Goal: Task Accomplishment & Management: Complete application form

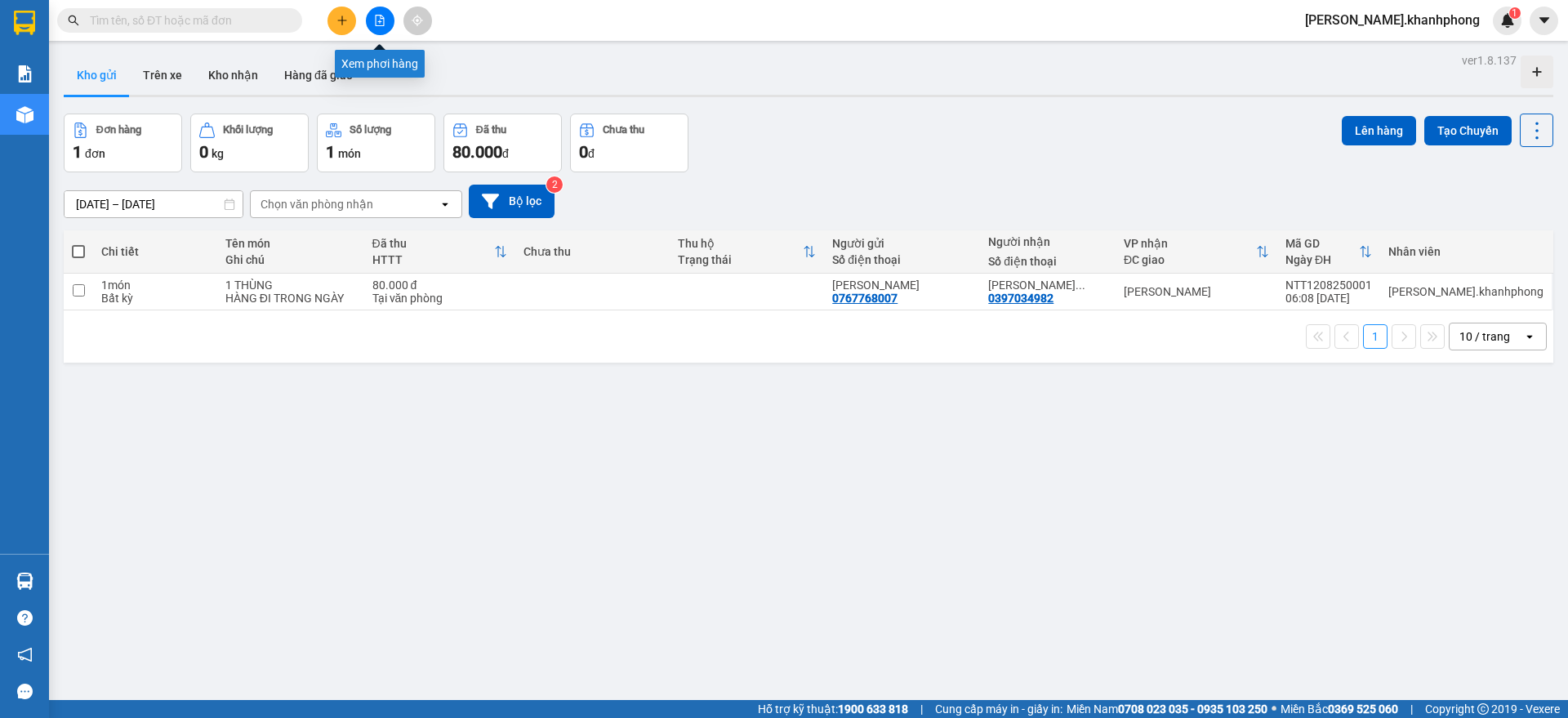
click at [383, 16] on icon "file-add" at bounding box center [379, 20] width 11 height 11
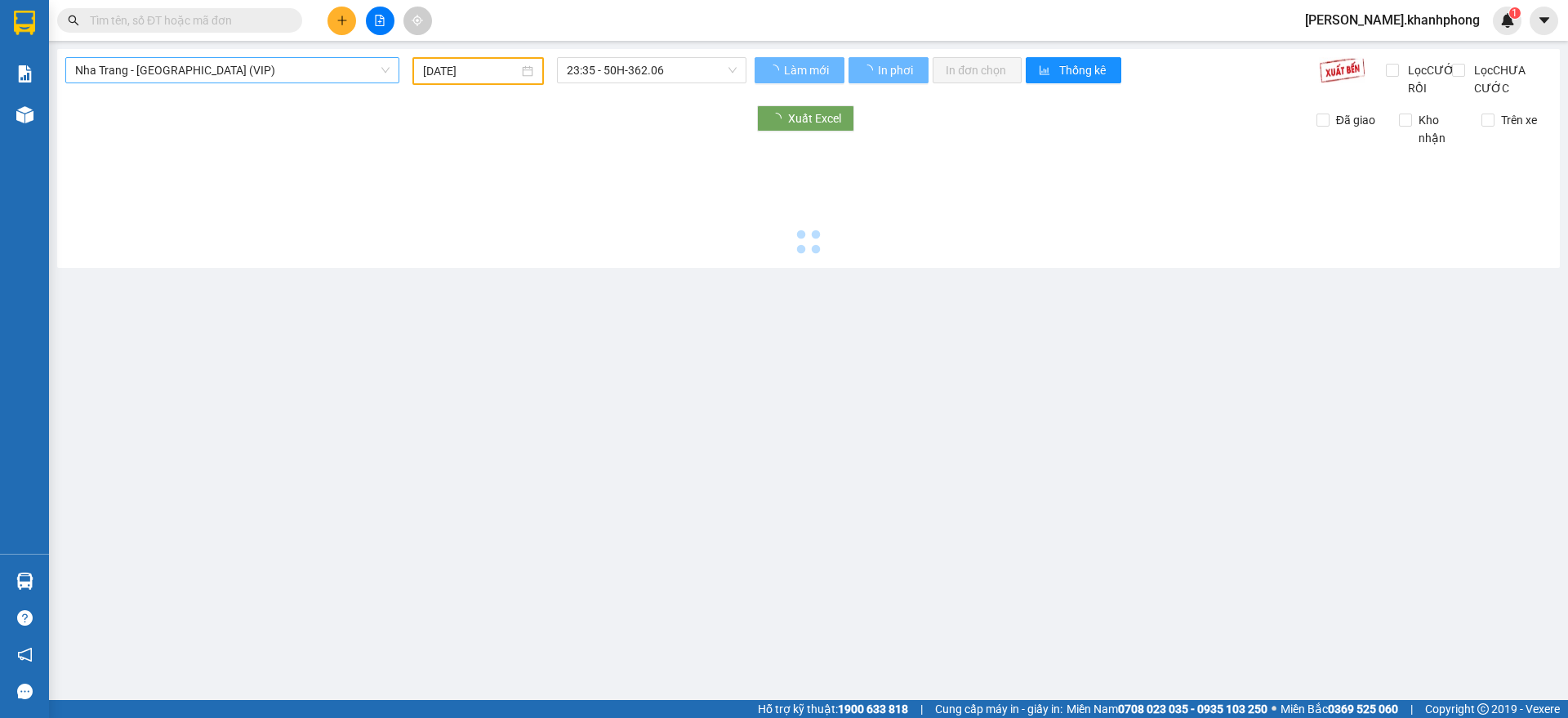
click at [243, 53] on div "[GEOGRAPHIC_DATA] - [GEOGRAPHIC_DATA] (VIP) [DATE] 23:35 - 50H-362.06 Làm mới I…" at bounding box center [809, 159] width 1503 height 219
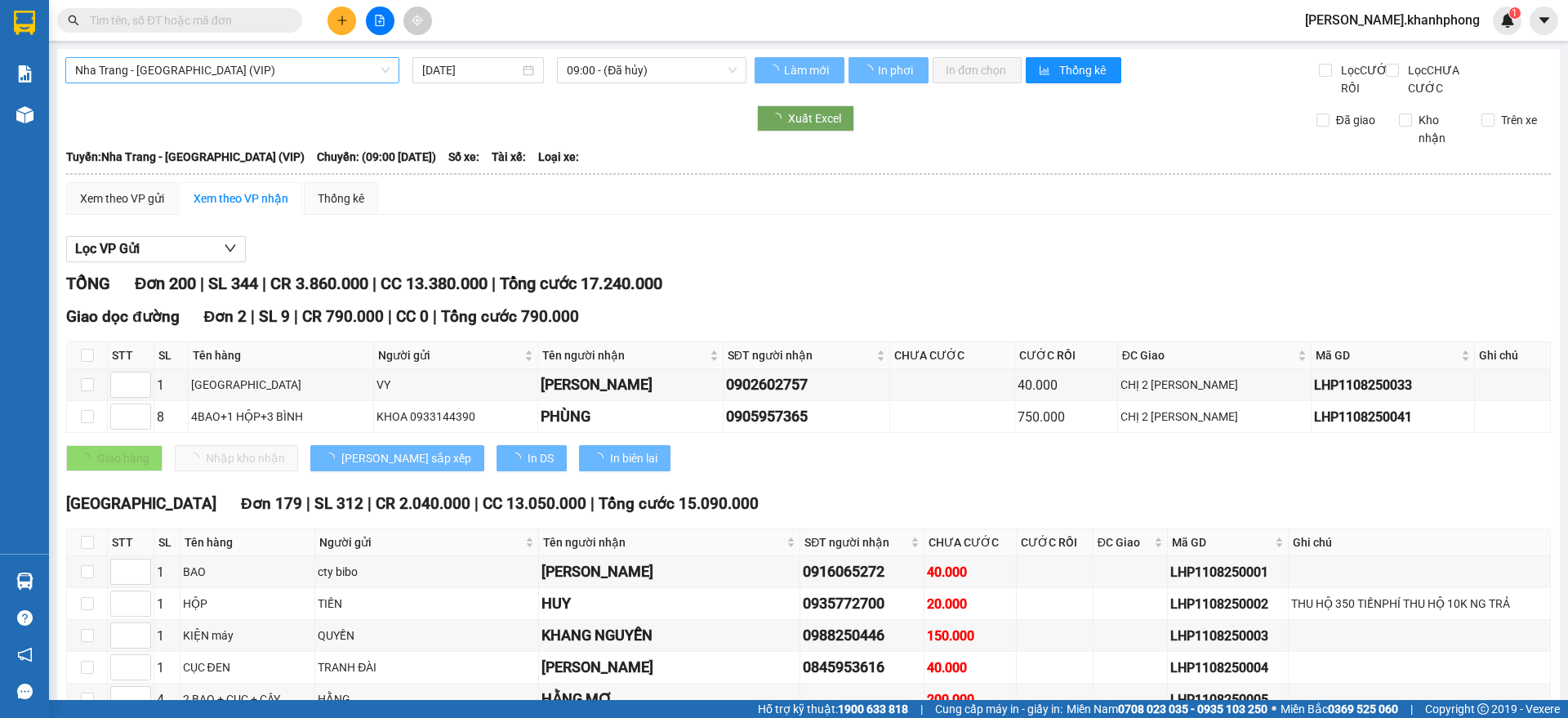
type input "[DATE]"
click at [236, 70] on span "Nha Trang - [GEOGRAPHIC_DATA] (VIP)" at bounding box center [232, 71] width 315 height 25
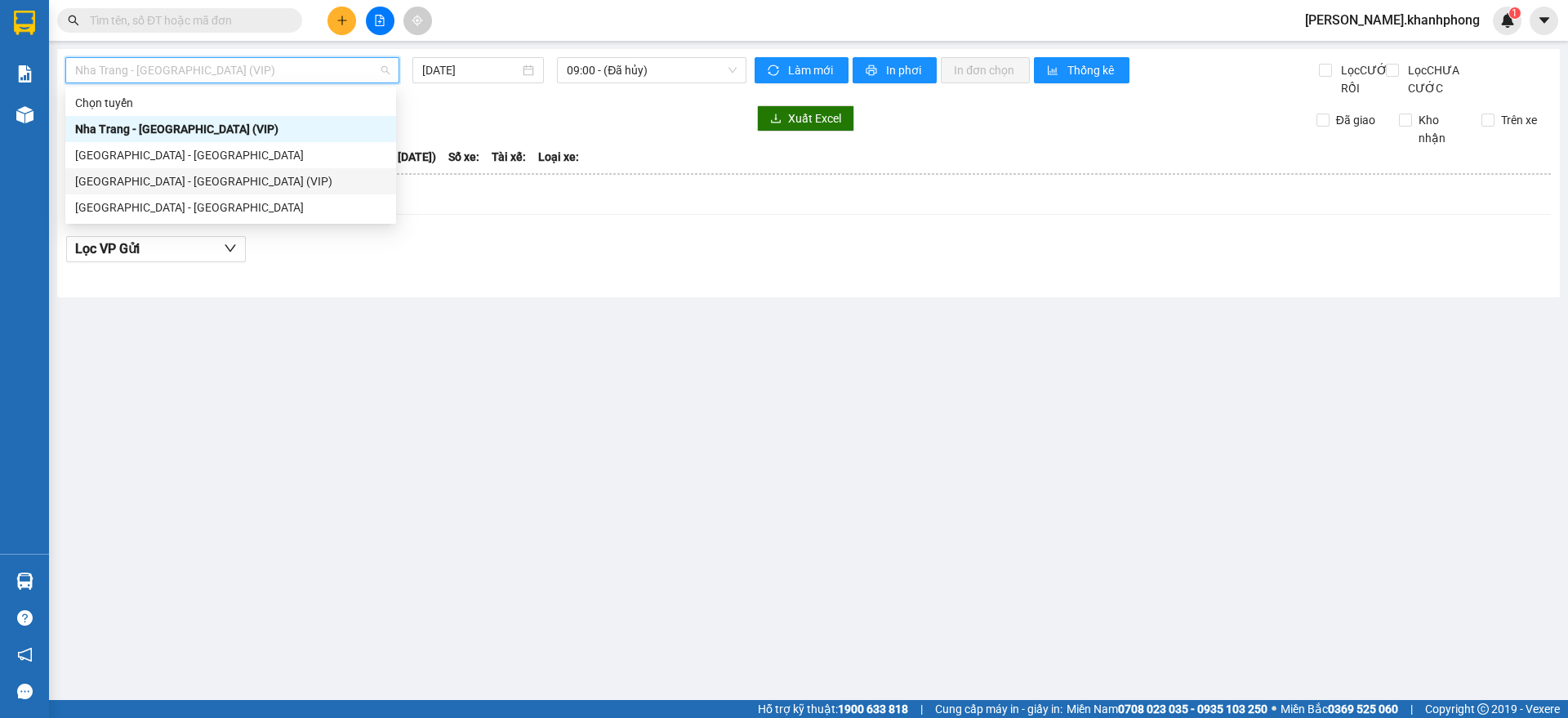
click at [168, 183] on div "[GEOGRAPHIC_DATA] - [GEOGRAPHIC_DATA] (VIP)" at bounding box center [230, 181] width 311 height 18
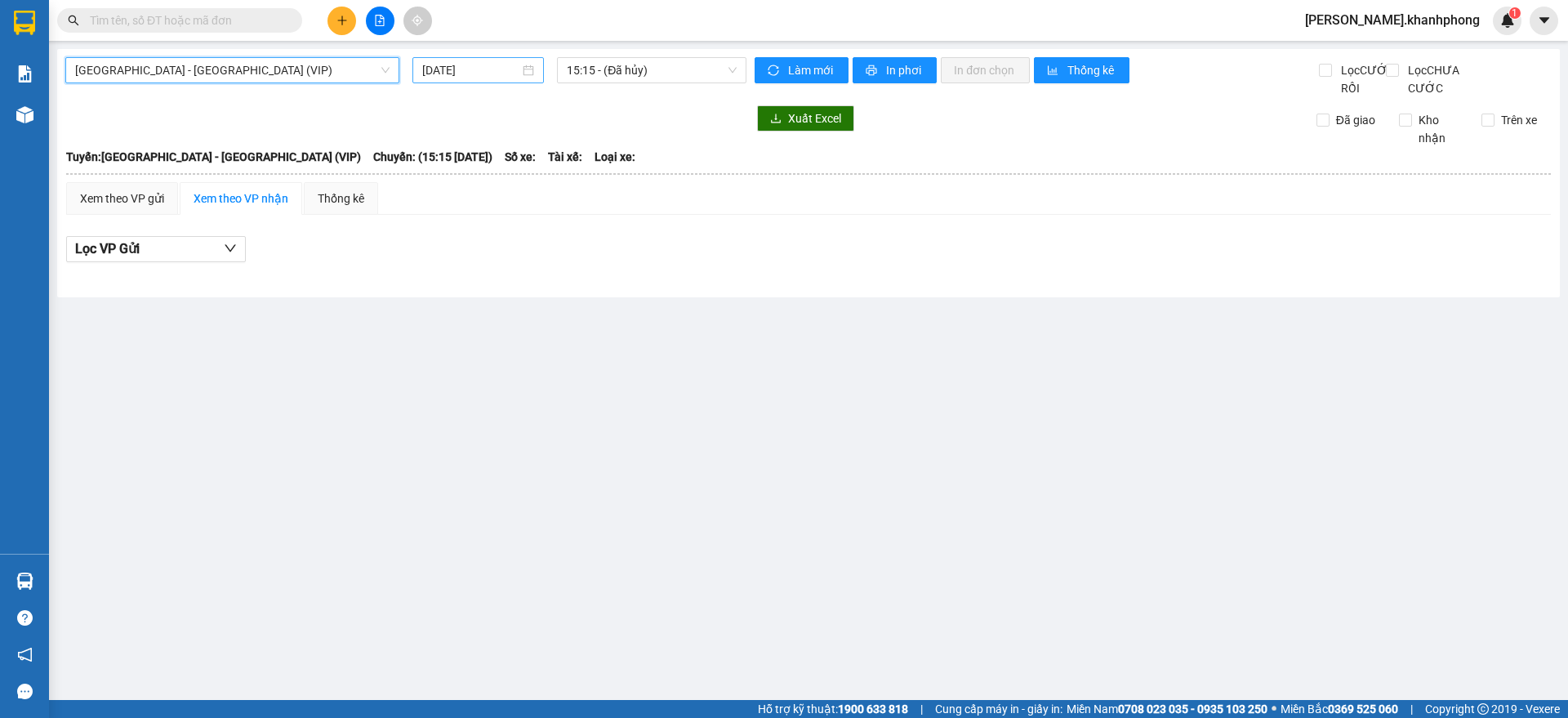
click at [511, 64] on input "[DATE]" at bounding box center [471, 70] width 97 height 18
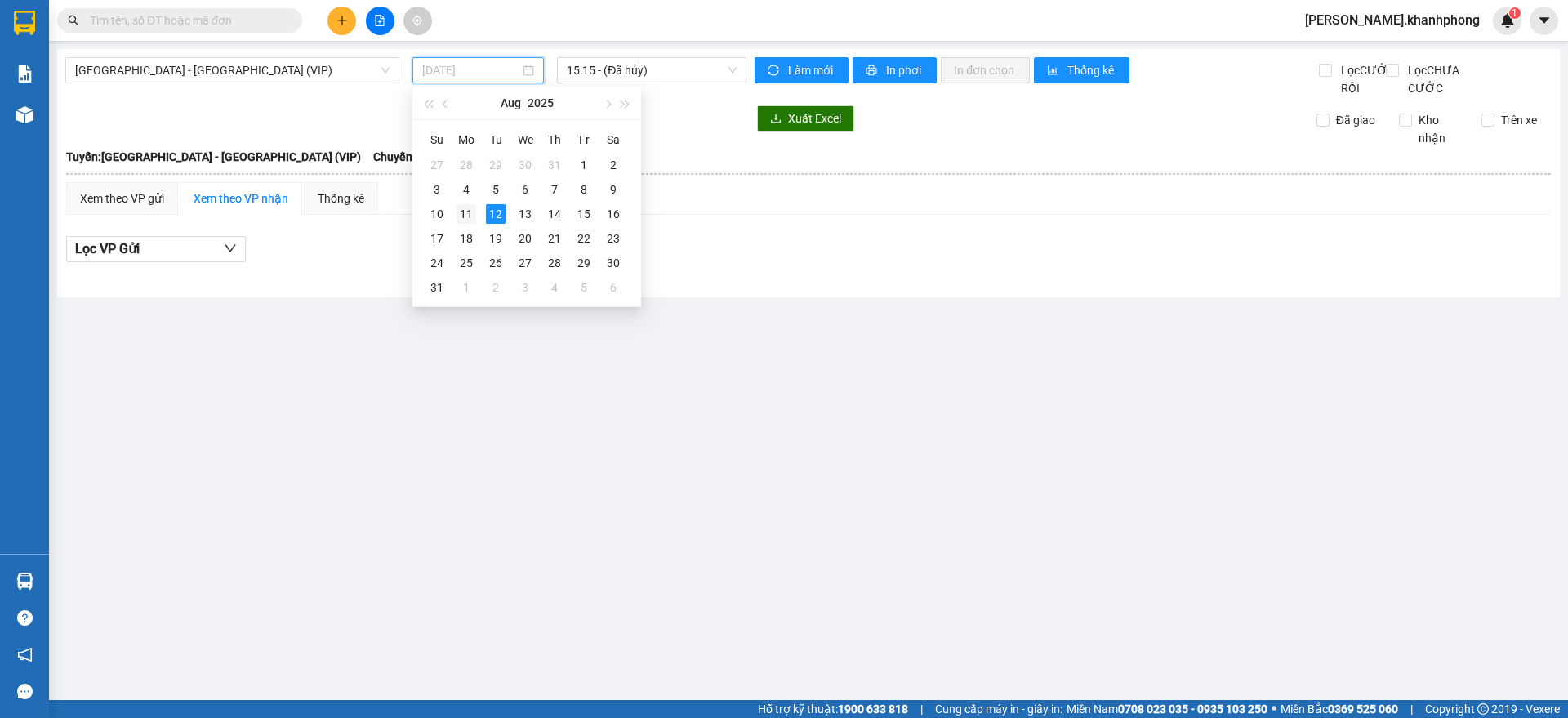
click at [466, 215] on div "11" at bounding box center [467, 214] width 19 height 19
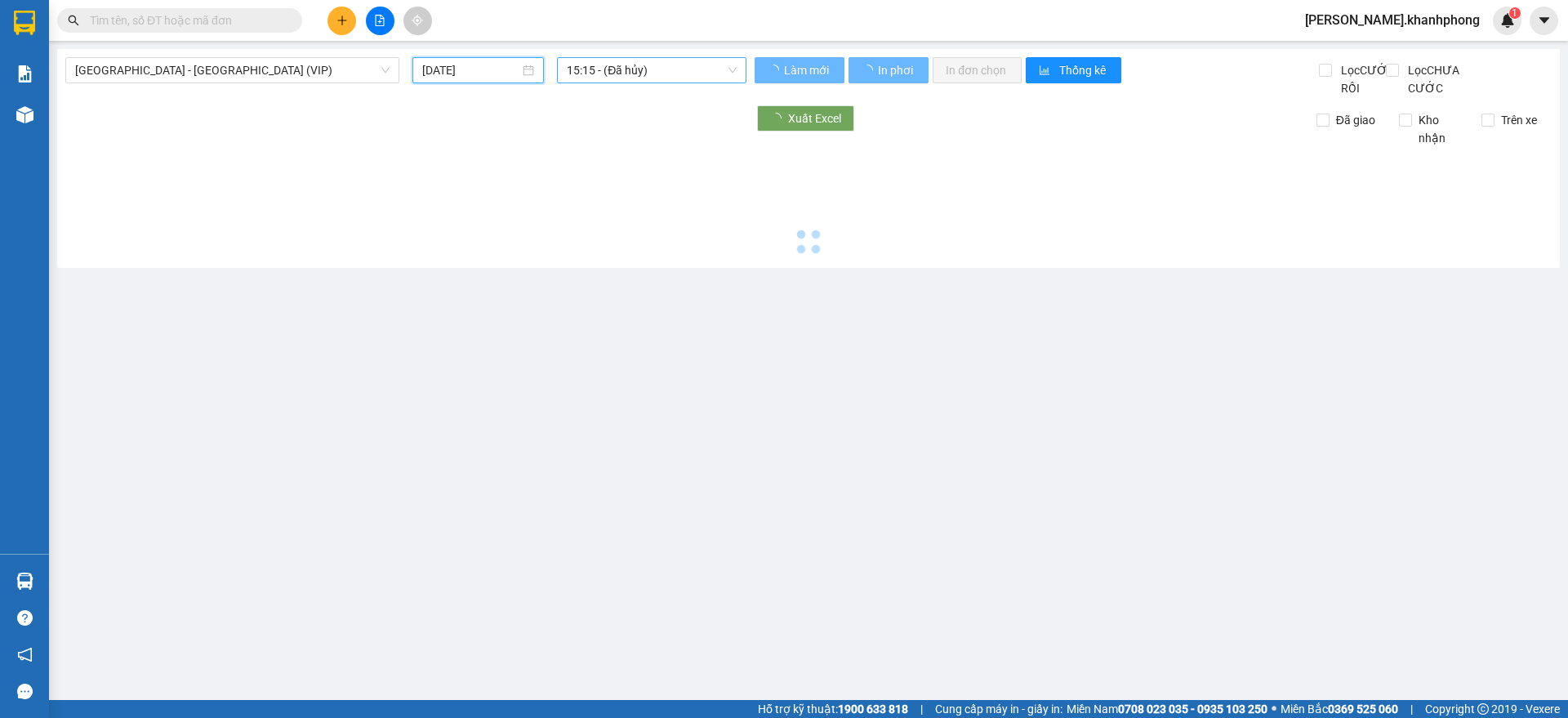
type input "[DATE]"
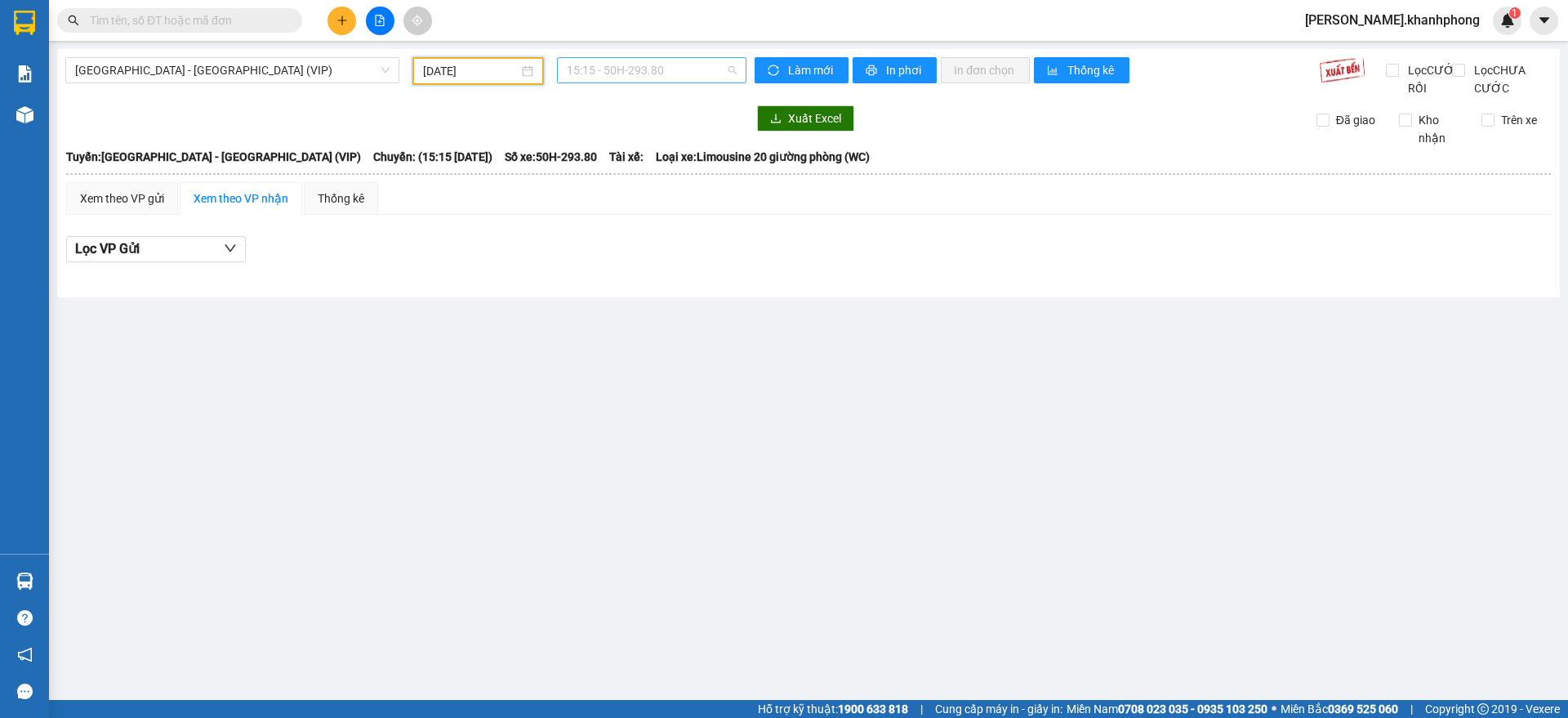
click at [609, 66] on span "15:15 - 50H-293.80" at bounding box center [652, 71] width 170 height 25
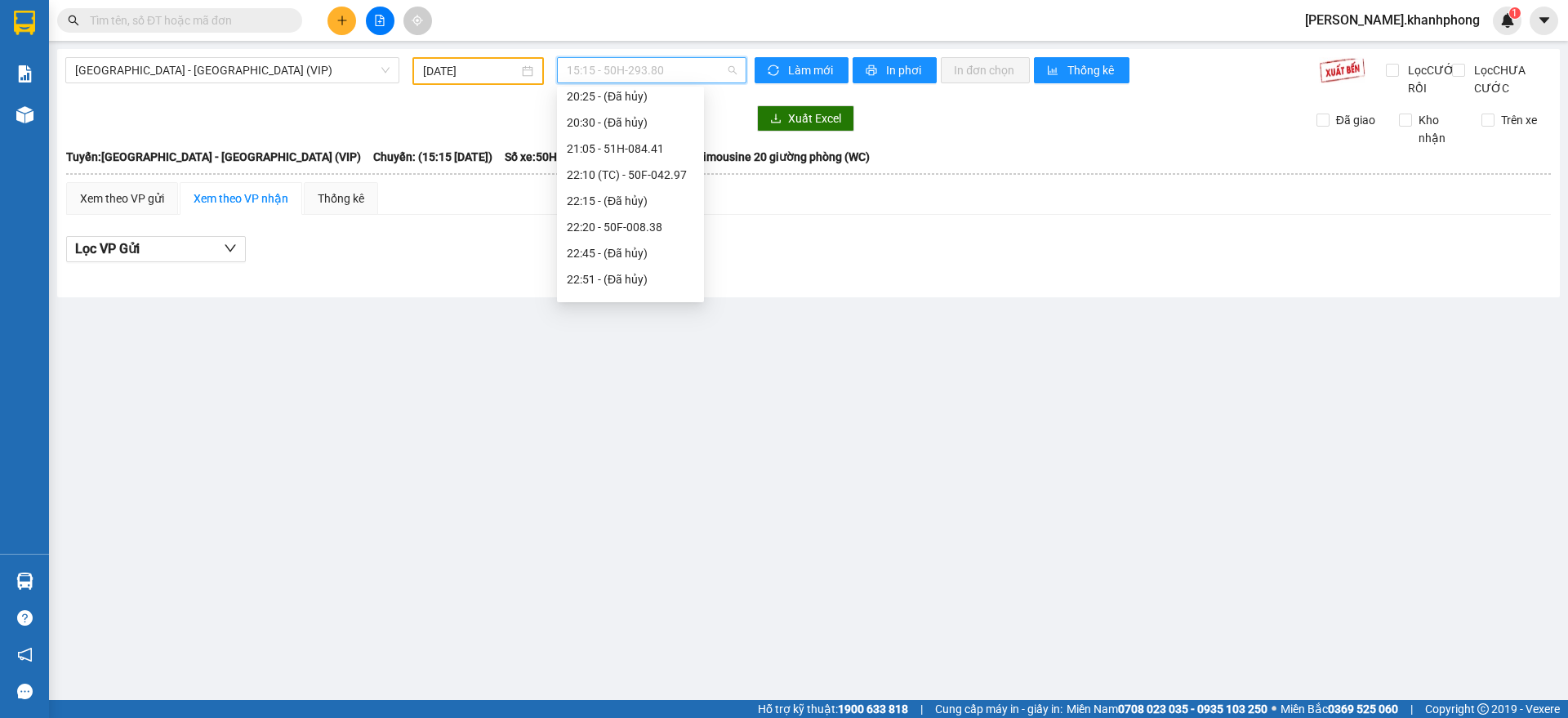
scroll to position [470, 0]
click at [642, 225] on div "23:35 - 50H-362.06" at bounding box center [631, 234] width 127 height 18
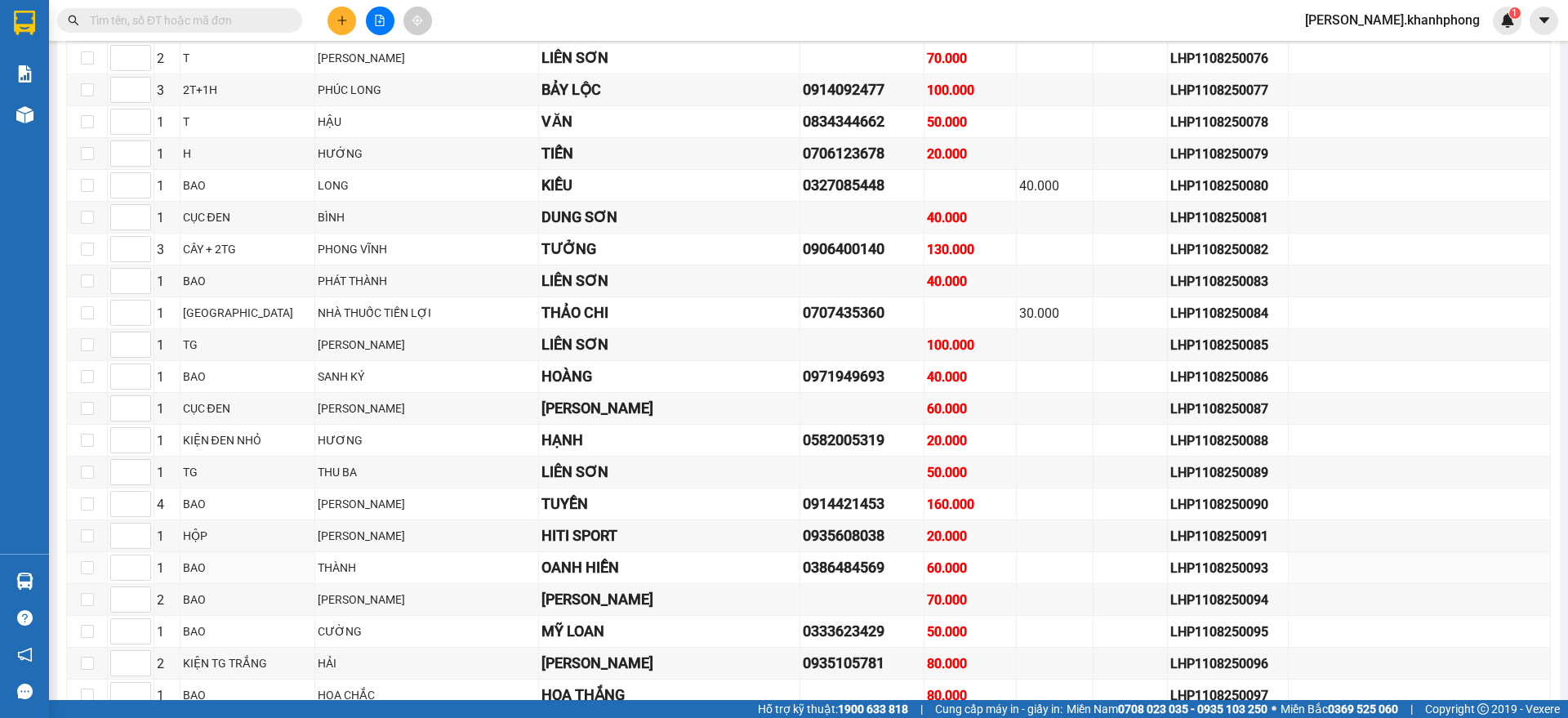
scroll to position [2838, 0]
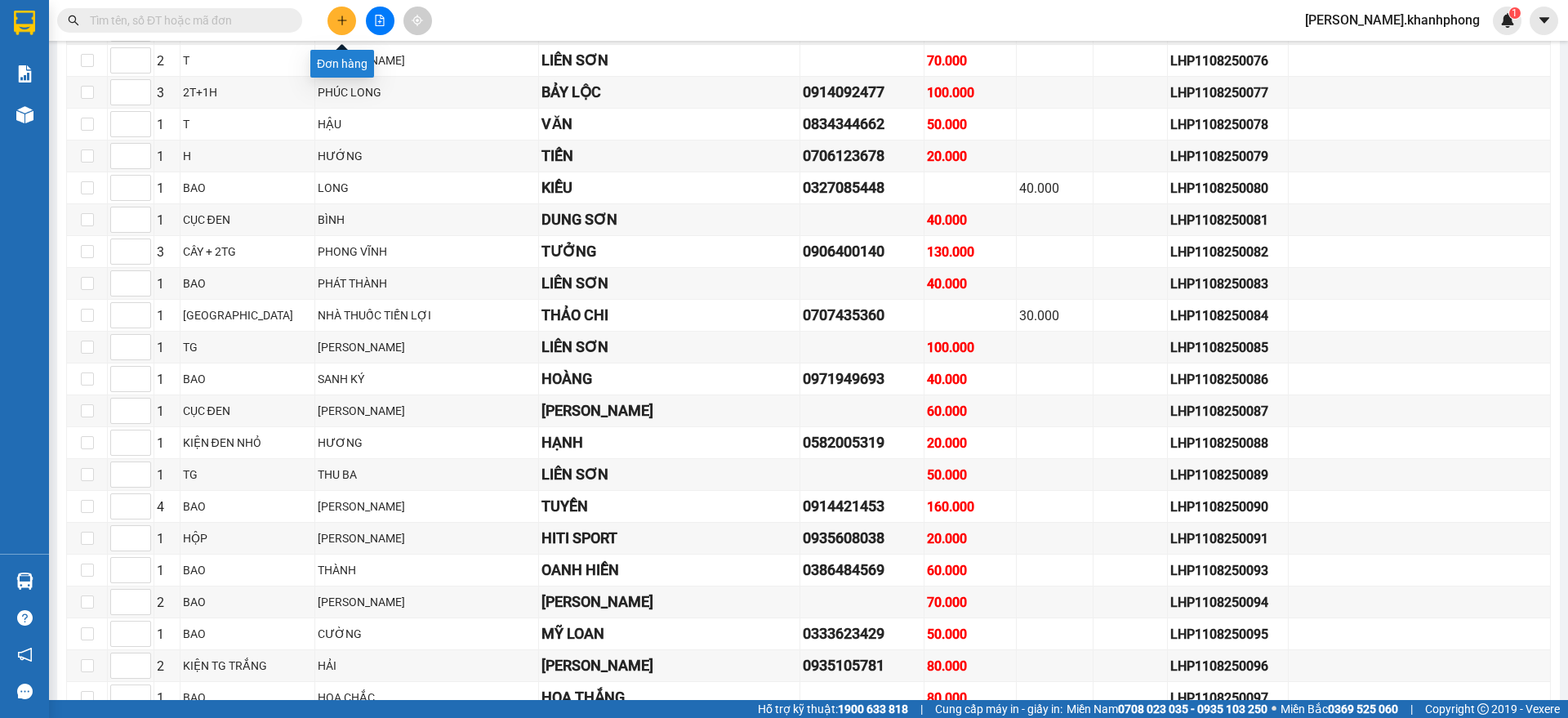
click at [337, 16] on icon "plus" at bounding box center [342, 20] width 11 height 11
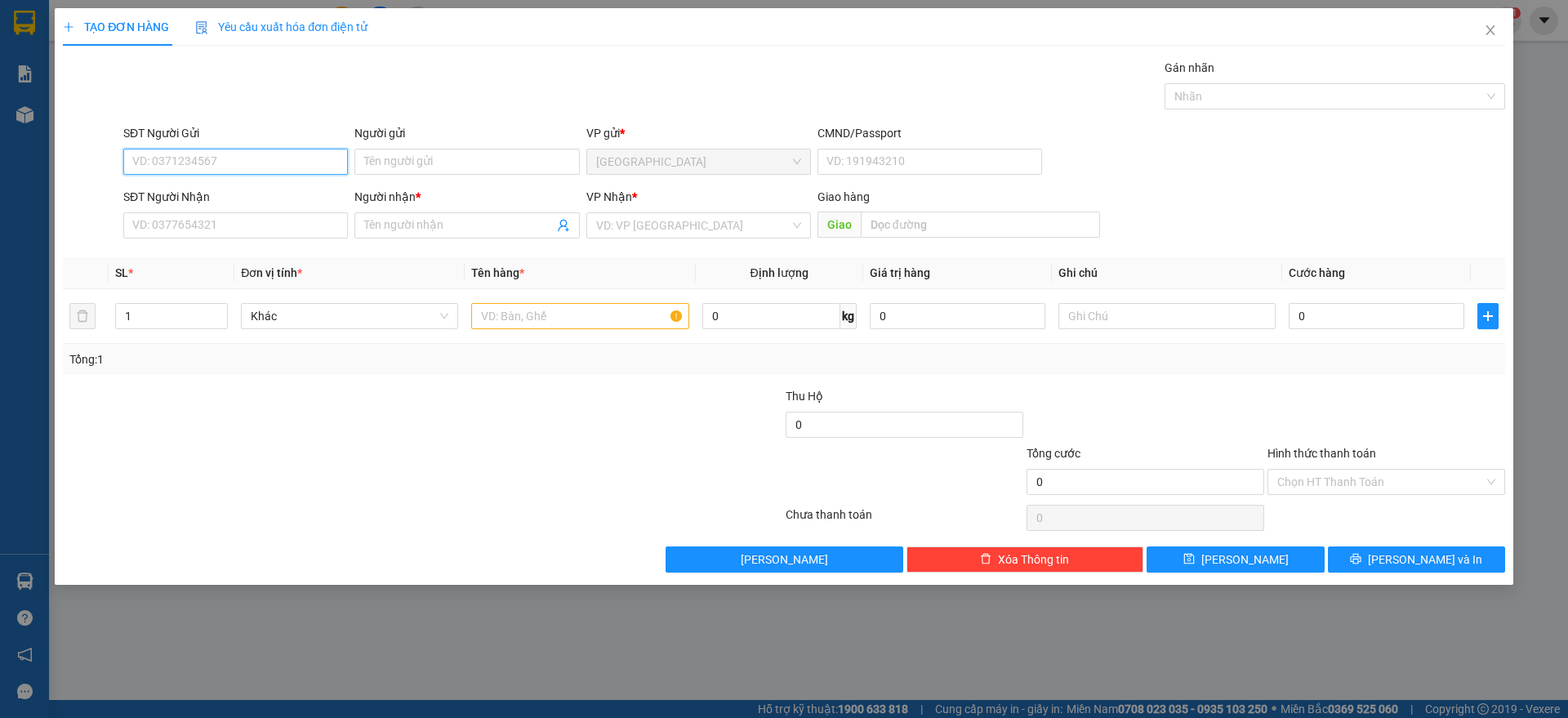
click at [243, 153] on input "SĐT Người Gửi" at bounding box center [235, 162] width 225 height 26
type input "0905755560"
click at [209, 195] on div "0905755560 - DŨNG" at bounding box center [235, 194] width 205 height 18
type input "DŨNG"
type input "0905755560"
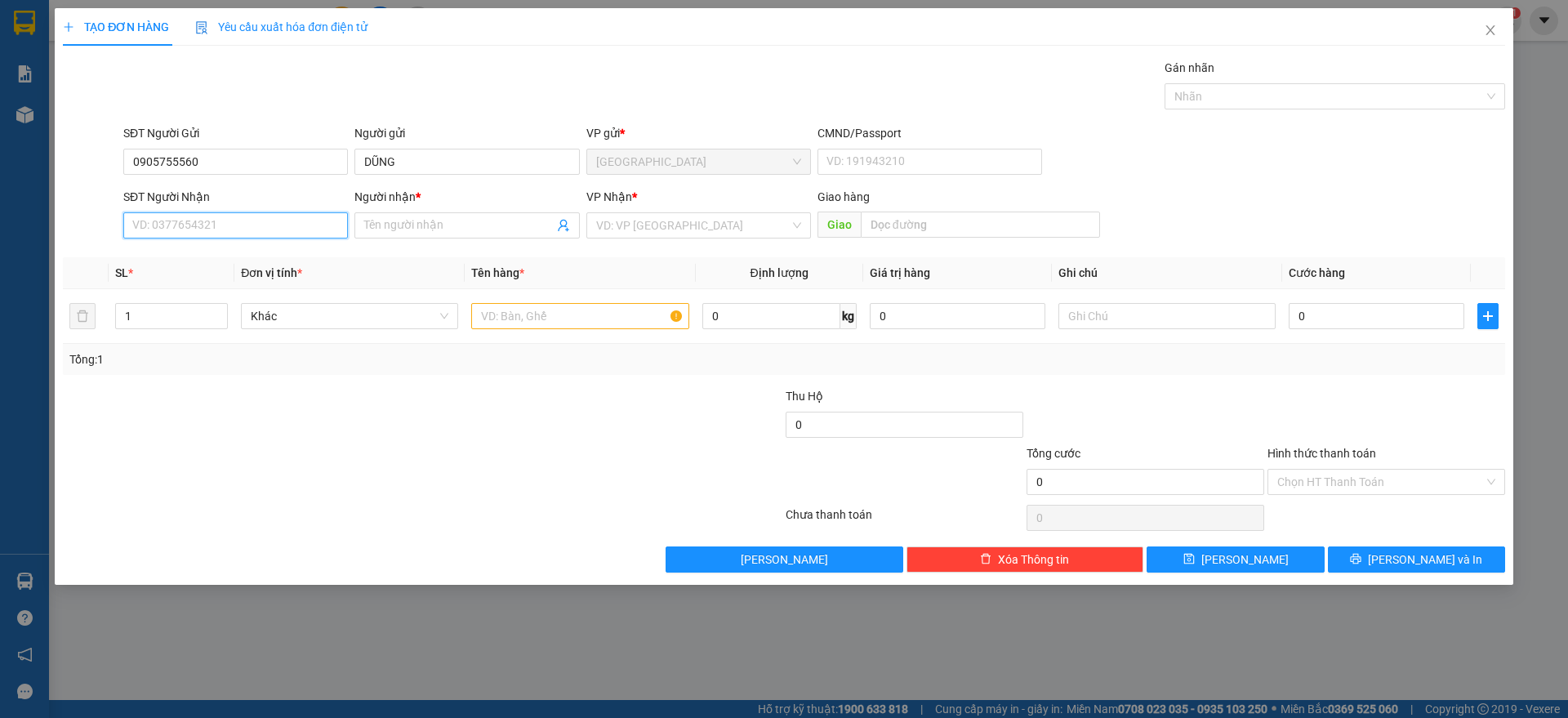
click at [212, 226] on input "SĐT Người Nhận" at bounding box center [235, 226] width 225 height 26
type input "0937085445"
click at [402, 229] on input "Người nhận *" at bounding box center [459, 225] width 189 height 18
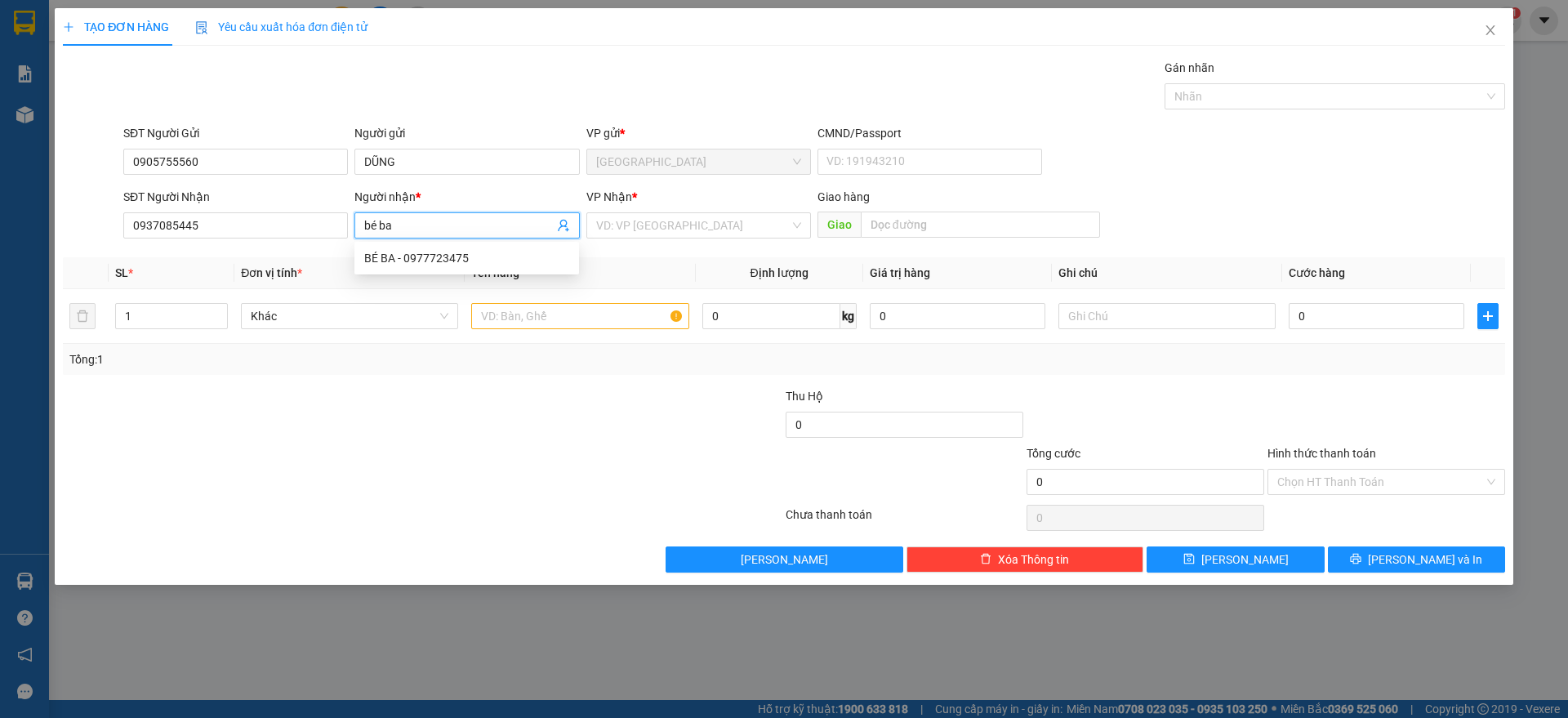
click at [389, 226] on input "bé ba" at bounding box center [459, 225] width 189 height 18
type input "BÉ BA"
drag, startPoint x: 703, startPoint y: 216, endPoint x: 519, endPoint y: 344, distance: 224.1
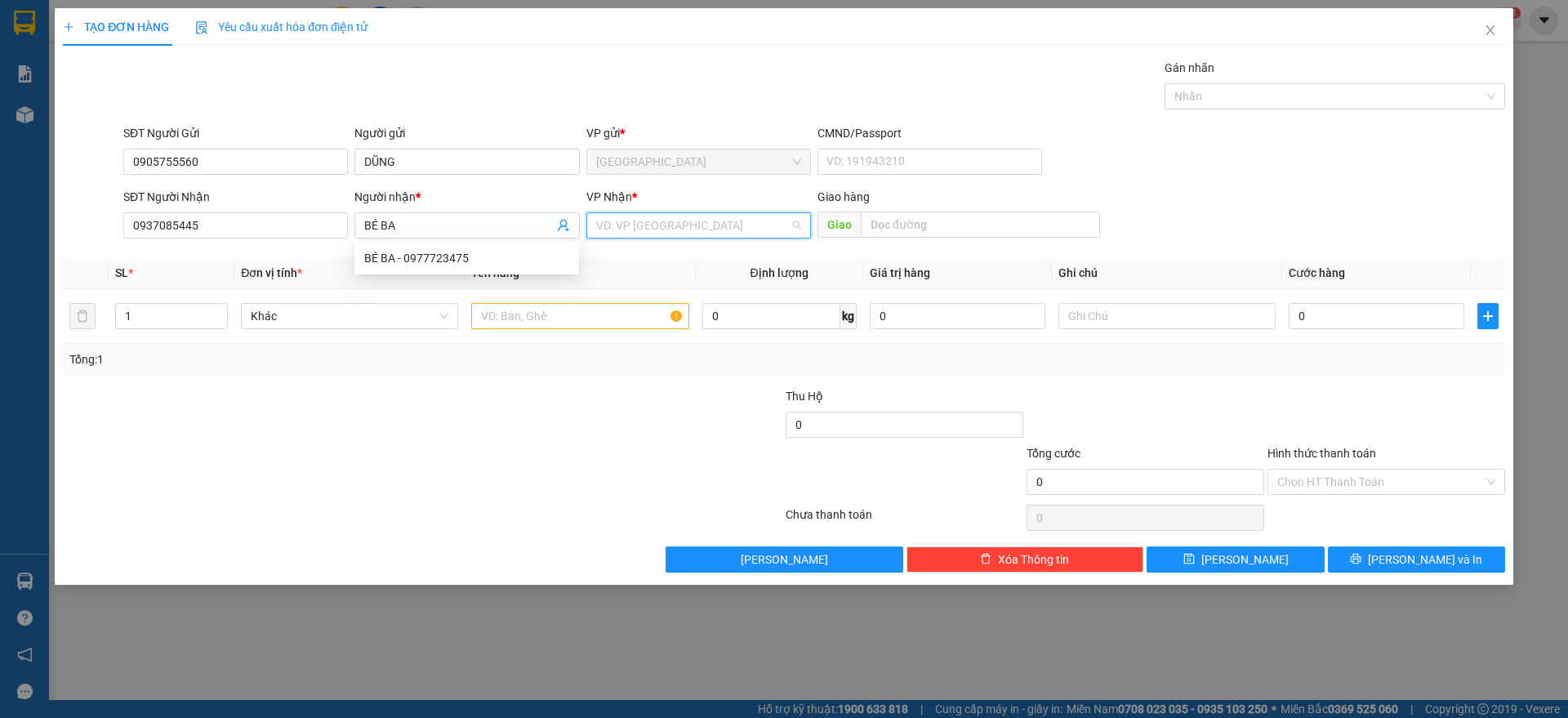
click at [702, 221] on input "search" at bounding box center [693, 226] width 194 height 25
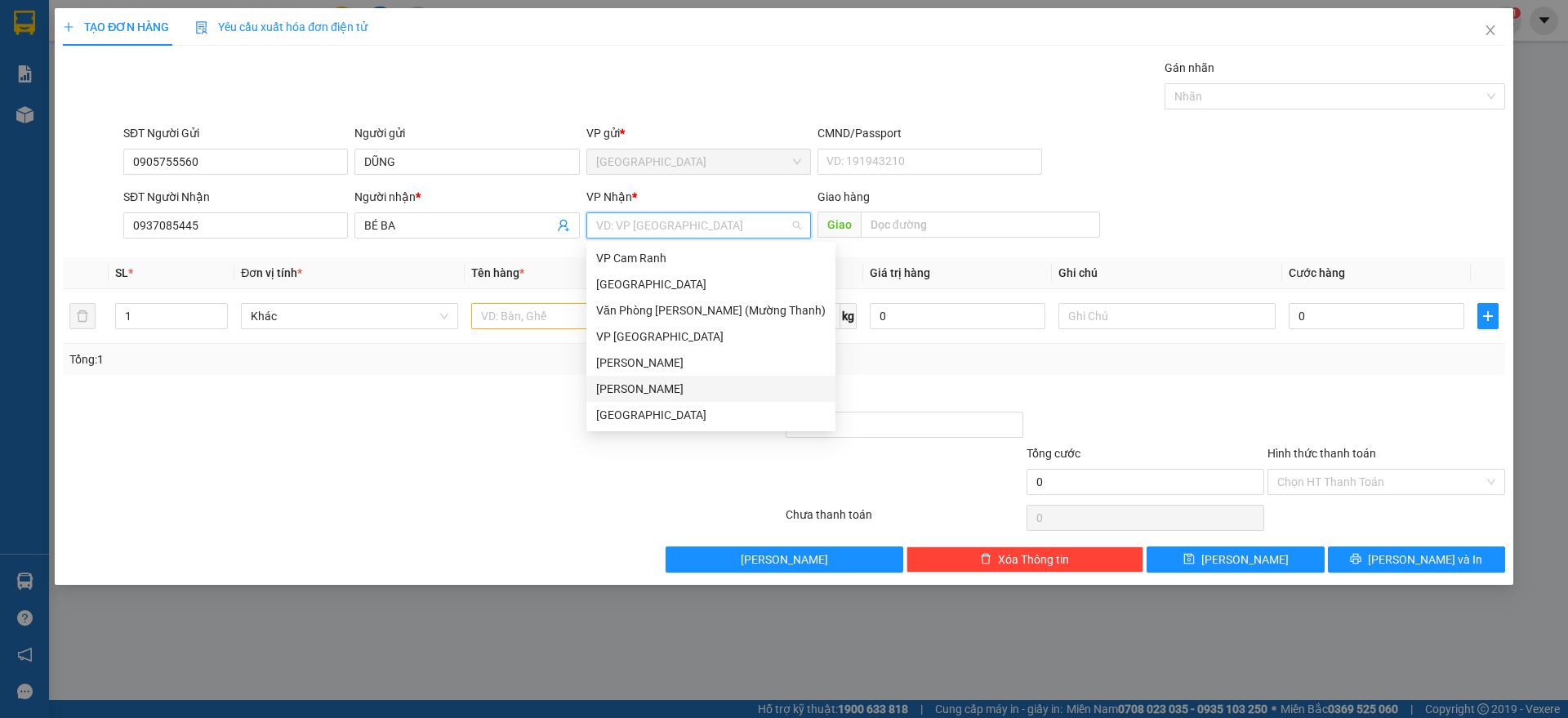
click at [648, 389] on div "[PERSON_NAME]" at bounding box center [711, 389] width 229 height 18
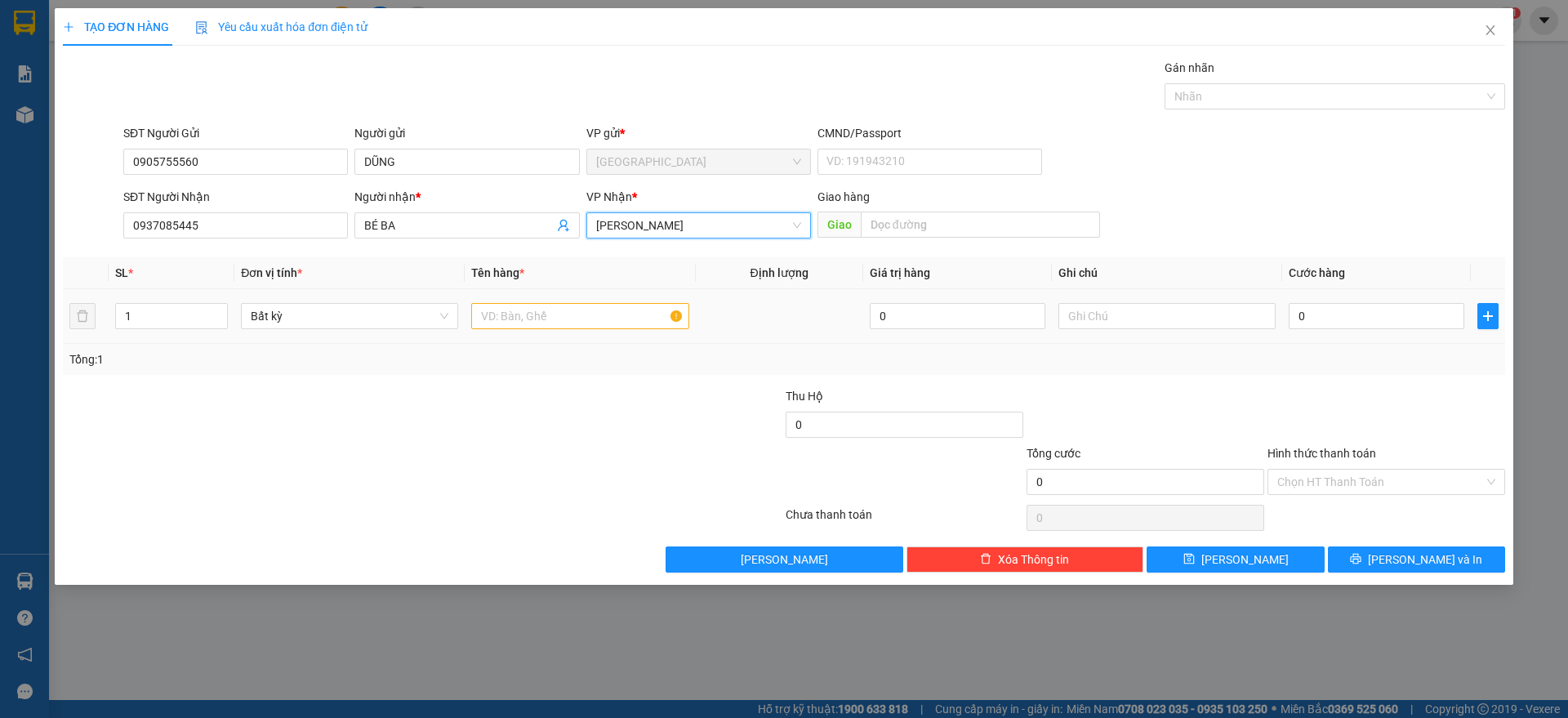
drag, startPoint x: 552, startPoint y: 302, endPoint x: 342, endPoint y: 338, distance: 213.1
click at [552, 303] on div at bounding box center [579, 316] width 217 height 33
type input "2"
drag, startPoint x: 222, startPoint y: 308, endPoint x: 284, endPoint y: 328, distance: 65.1
click at [223, 309] on span "up" at bounding box center [219, 310] width 10 height 10
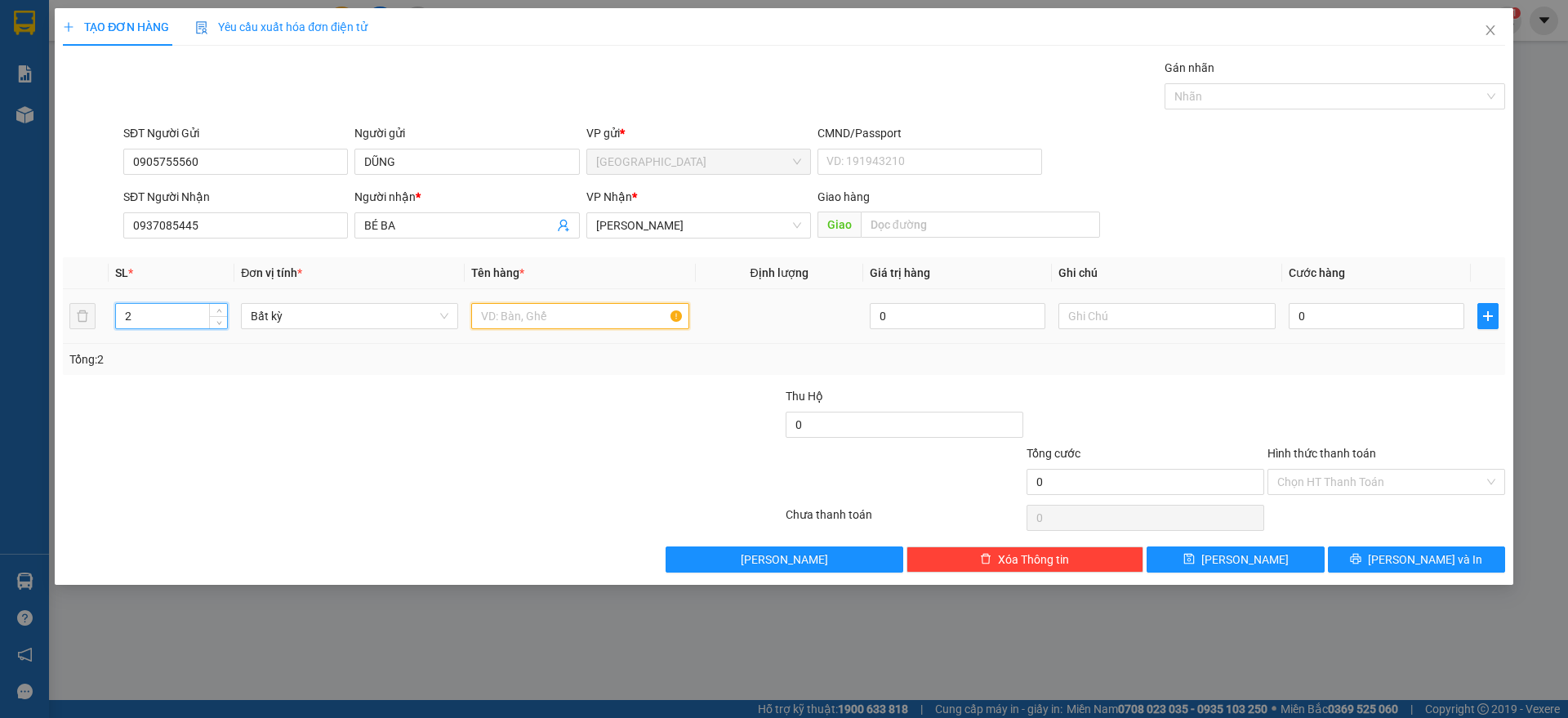
click at [526, 314] on input "text" at bounding box center [579, 317] width 217 height 26
type input "2 KIỆN"
click at [1333, 307] on input "0" at bounding box center [1377, 317] width 175 height 26
type input "6"
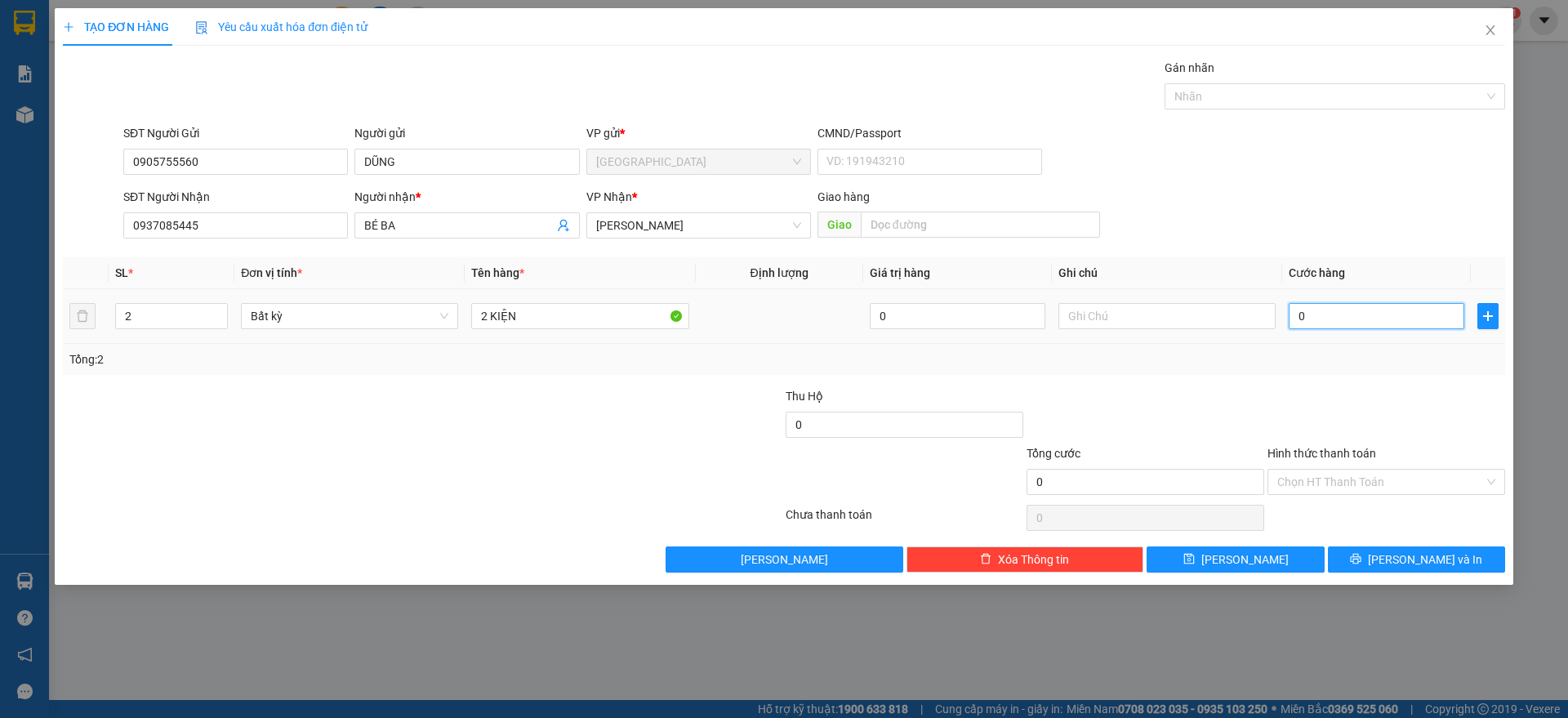
type input "6"
type input "60"
type input "60.000"
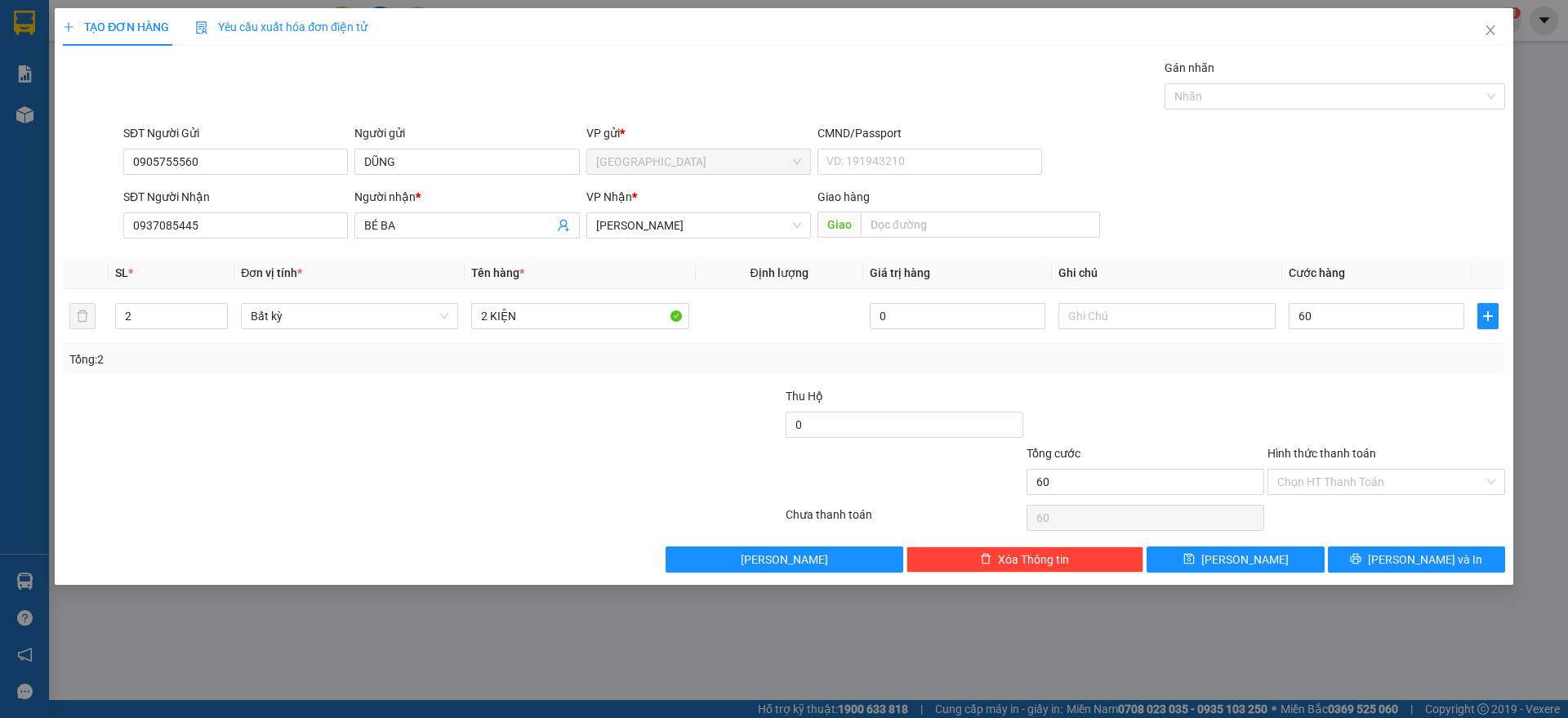
type input "60.000"
drag, startPoint x: 1400, startPoint y: 402, endPoint x: 1407, endPoint y: 508, distance: 106.2
click at [1400, 402] on div at bounding box center [1386, 415] width 241 height 57
click at [1372, 486] on input "Hình thức thanh toán" at bounding box center [1381, 482] width 206 height 25
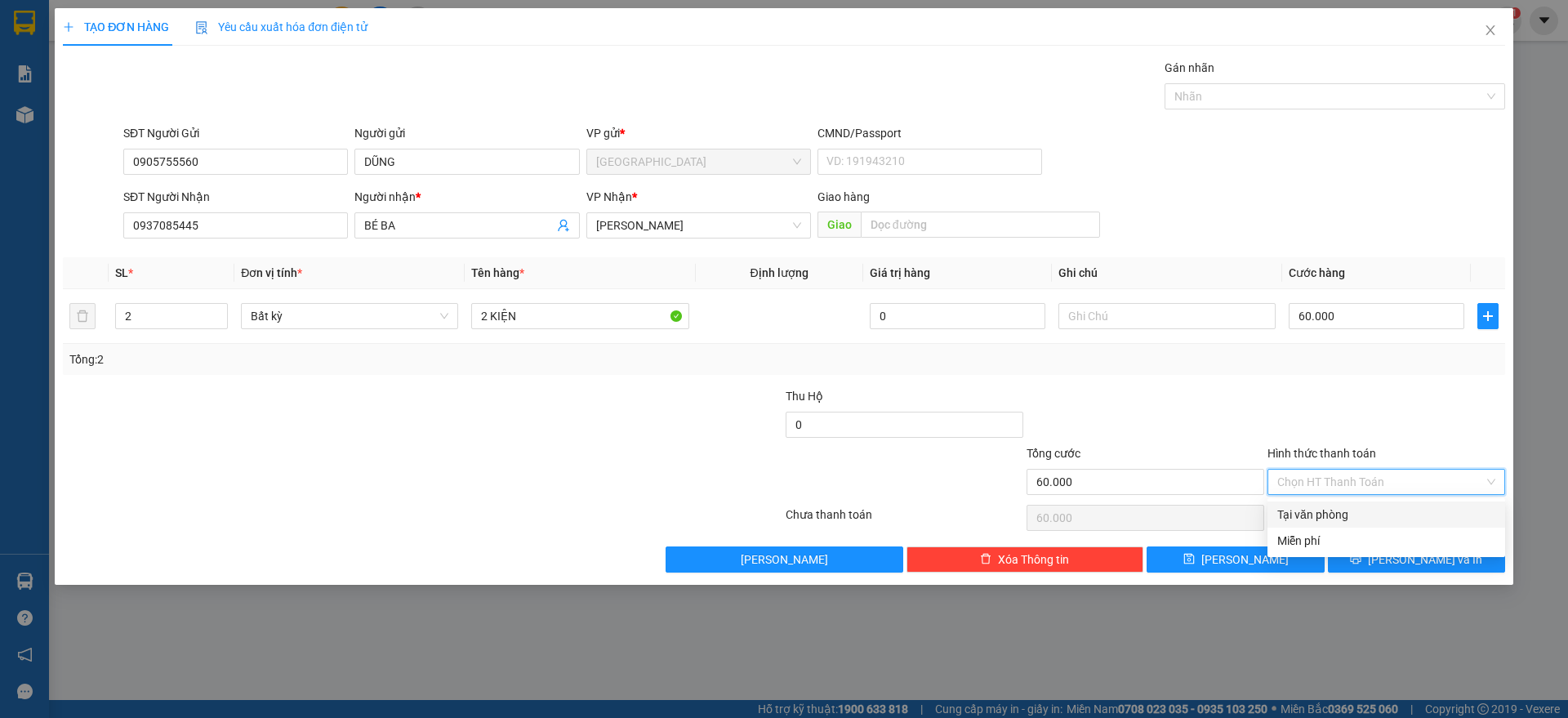
click at [1348, 515] on div "Tại văn phòng" at bounding box center [1386, 514] width 218 height 18
type input "0"
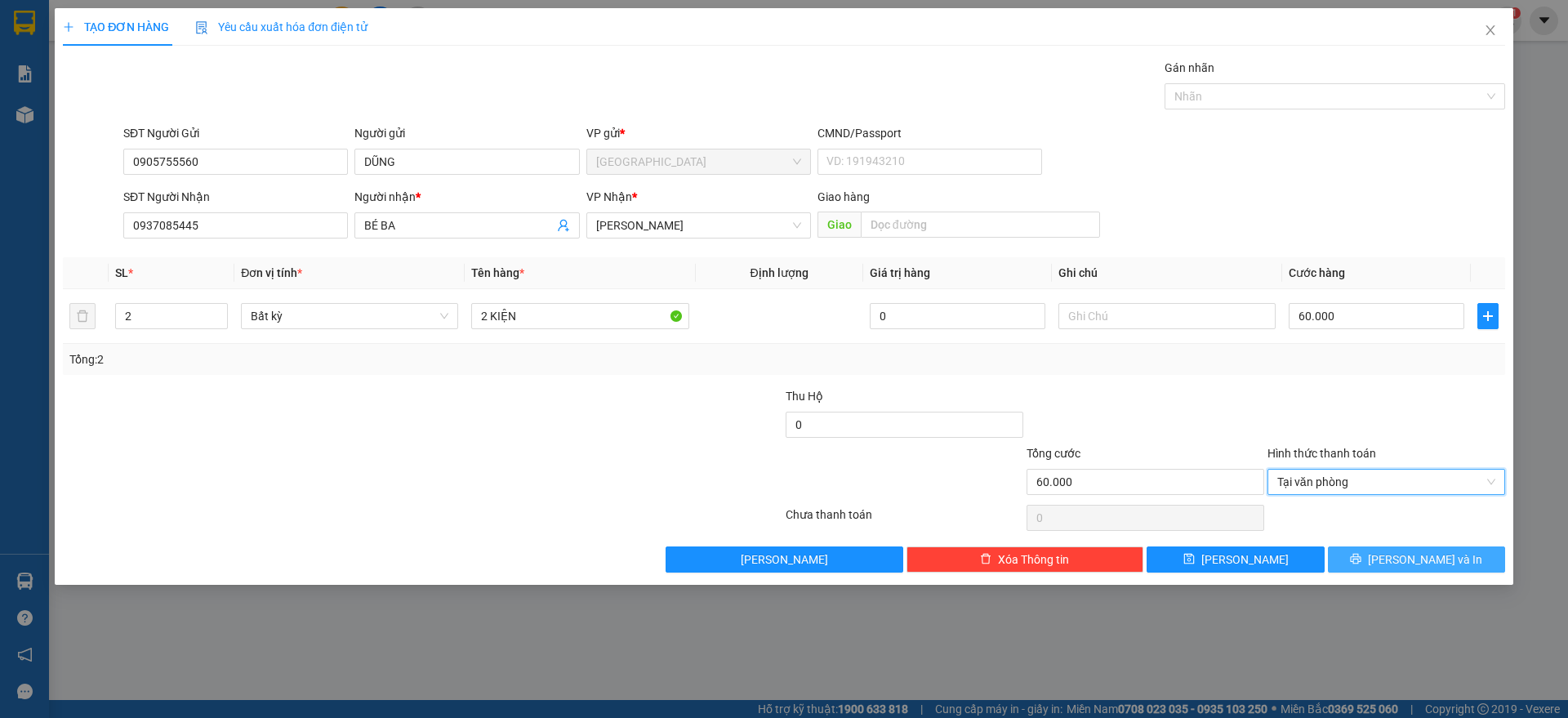
click at [1362, 553] on icon "printer" at bounding box center [1355, 558] width 11 height 11
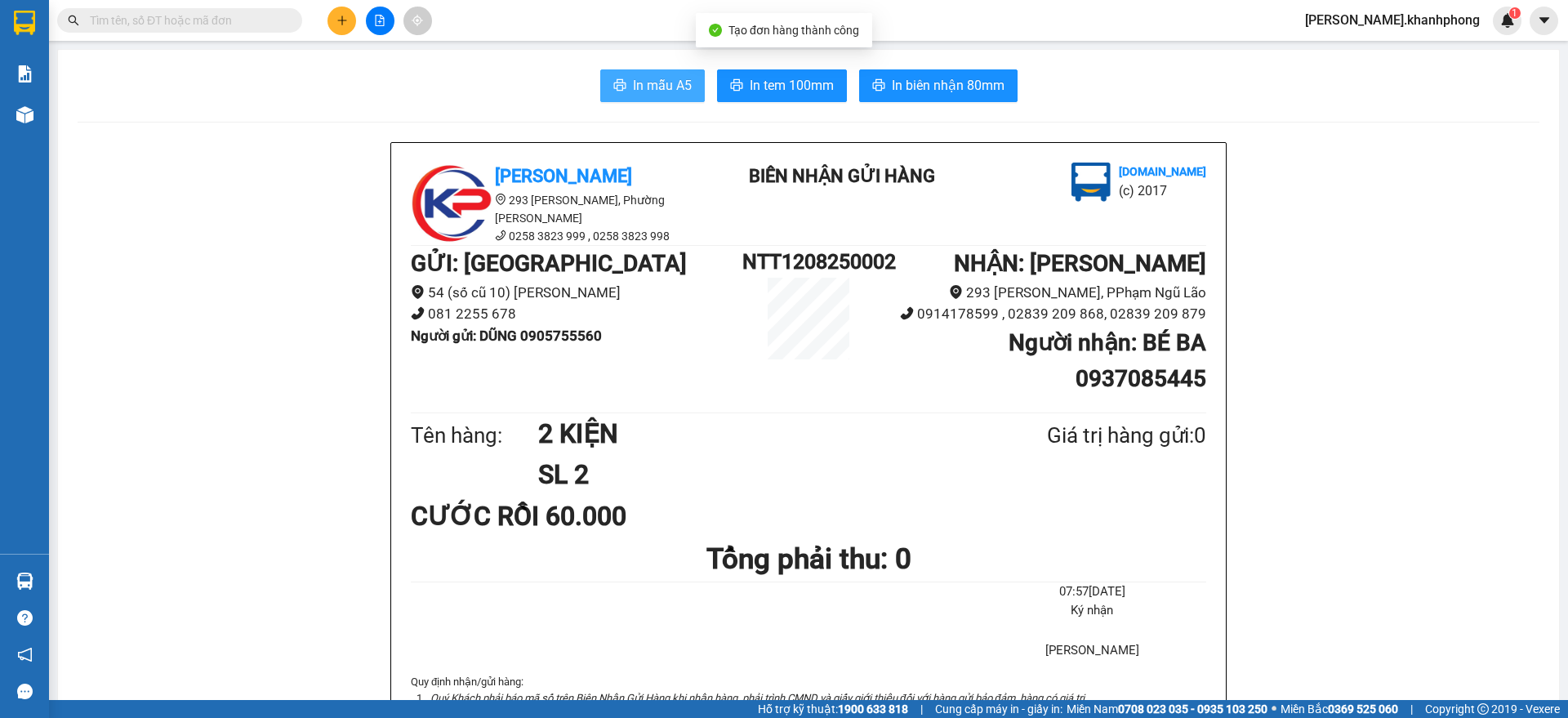
drag, startPoint x: 640, startPoint y: 85, endPoint x: 627, endPoint y: 83, distance: 13.2
click at [639, 86] on span "In mẫu A5" at bounding box center [662, 85] width 59 height 20
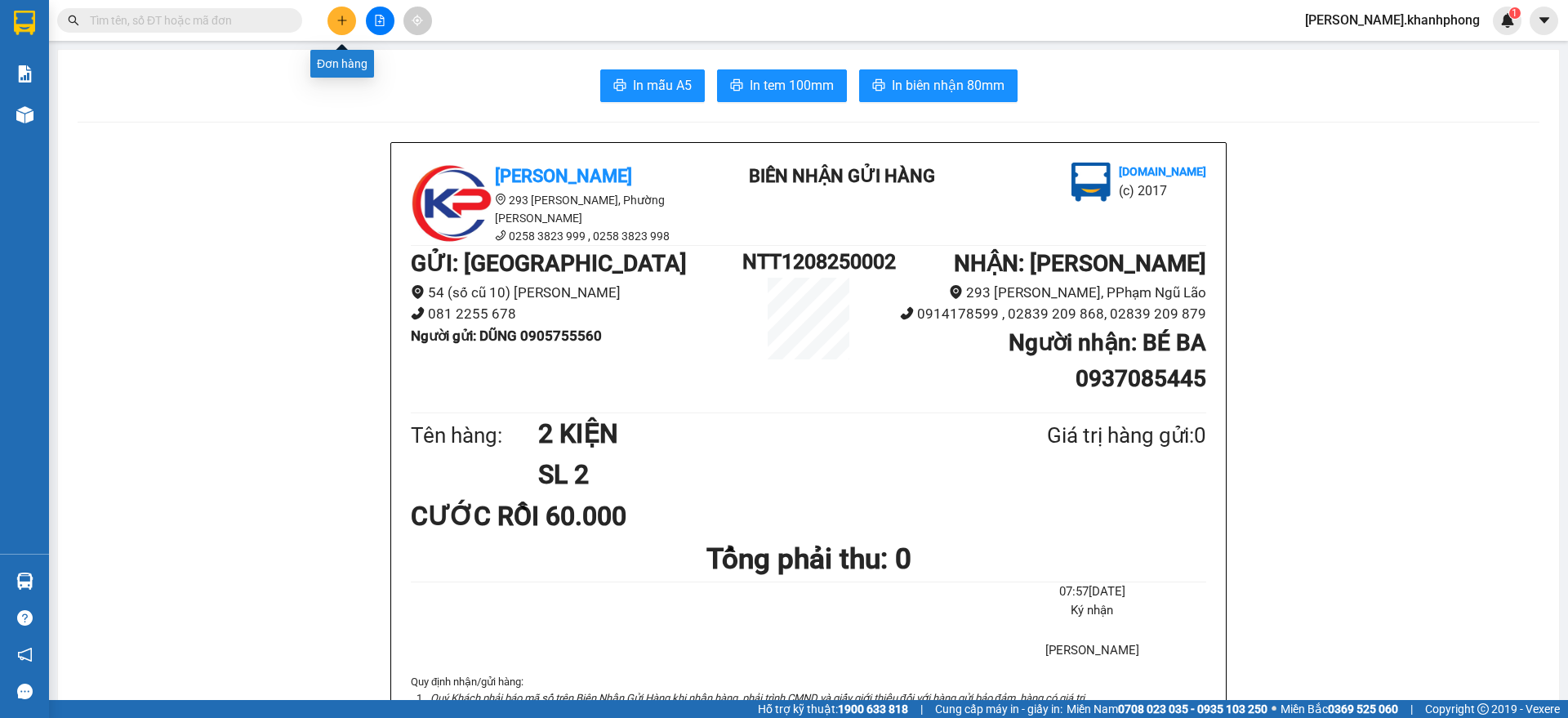
click at [339, 20] on icon "plus" at bounding box center [342, 20] width 11 height 11
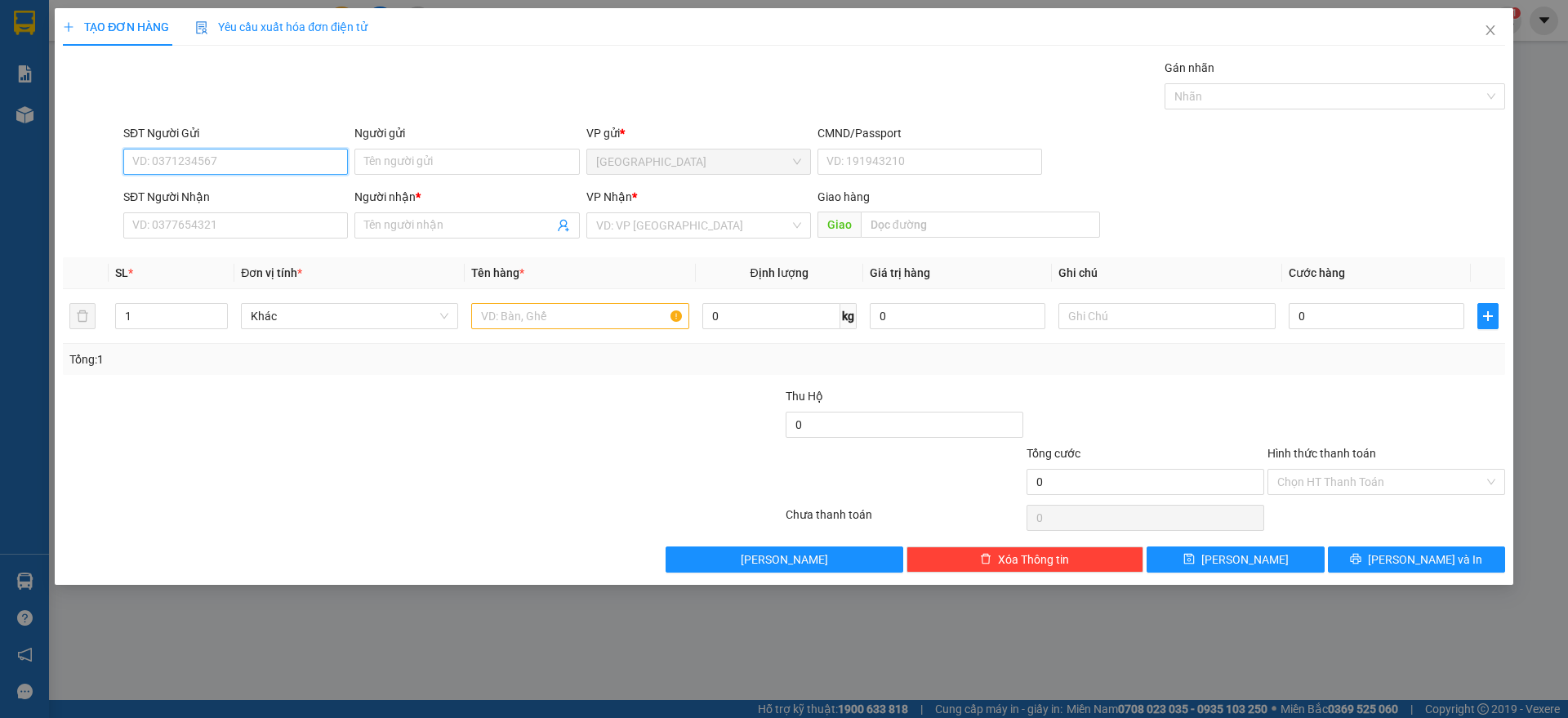
drag, startPoint x: 244, startPoint y: 149, endPoint x: 243, endPoint y: 166, distance: 17.0
click at [244, 156] on input "SĐT Người Gửi" at bounding box center [235, 162] width 225 height 26
click at [243, 167] on input "SĐT Người Gửi" at bounding box center [235, 162] width 225 height 26
type input "0367748904"
click at [434, 159] on input "Người gửi" at bounding box center [467, 162] width 225 height 26
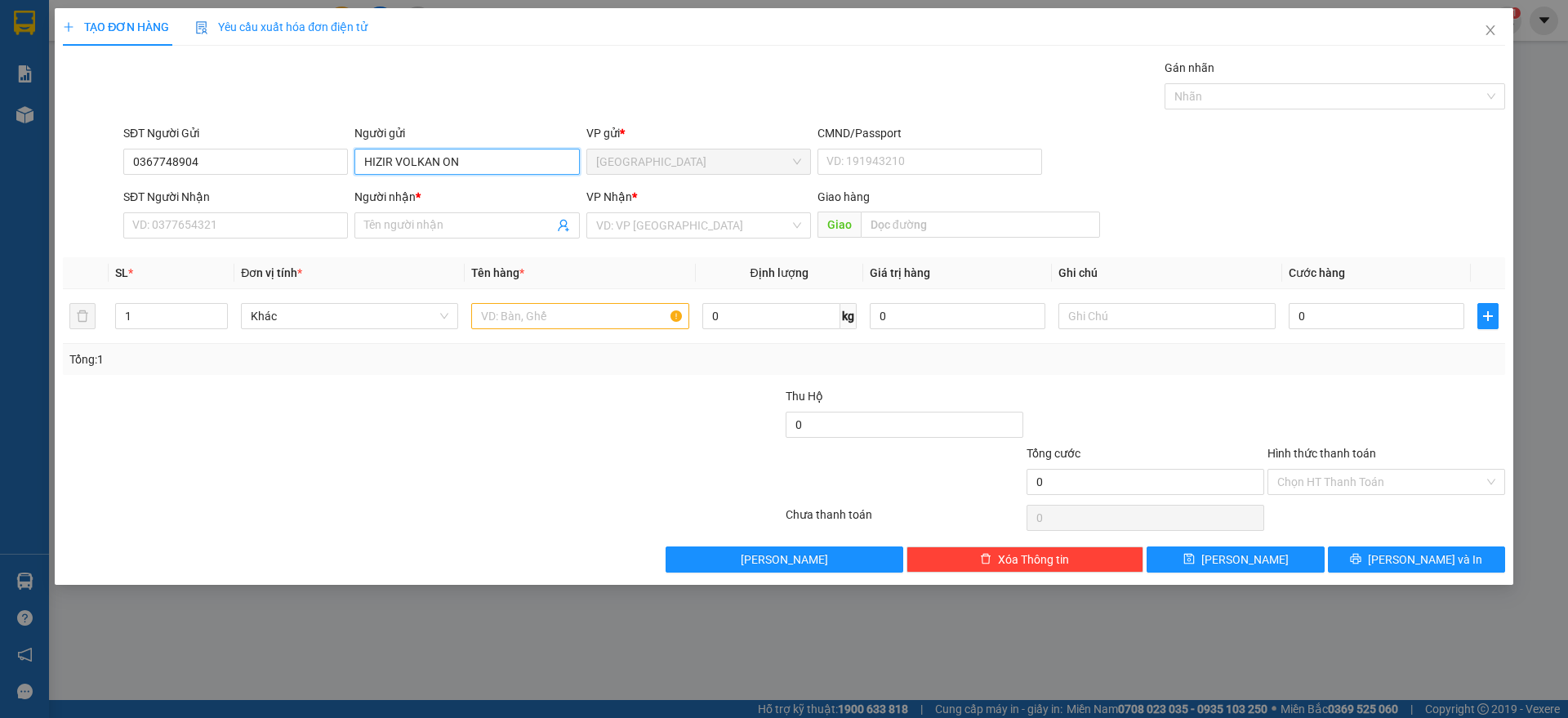
type input "HIZIR VOLKAN ON"
click at [241, 234] on input "SĐT Người Nhận" at bounding box center [235, 226] width 225 height 26
type input "0775466110"
click at [414, 228] on input "Người nhận *" at bounding box center [459, 225] width 189 height 18
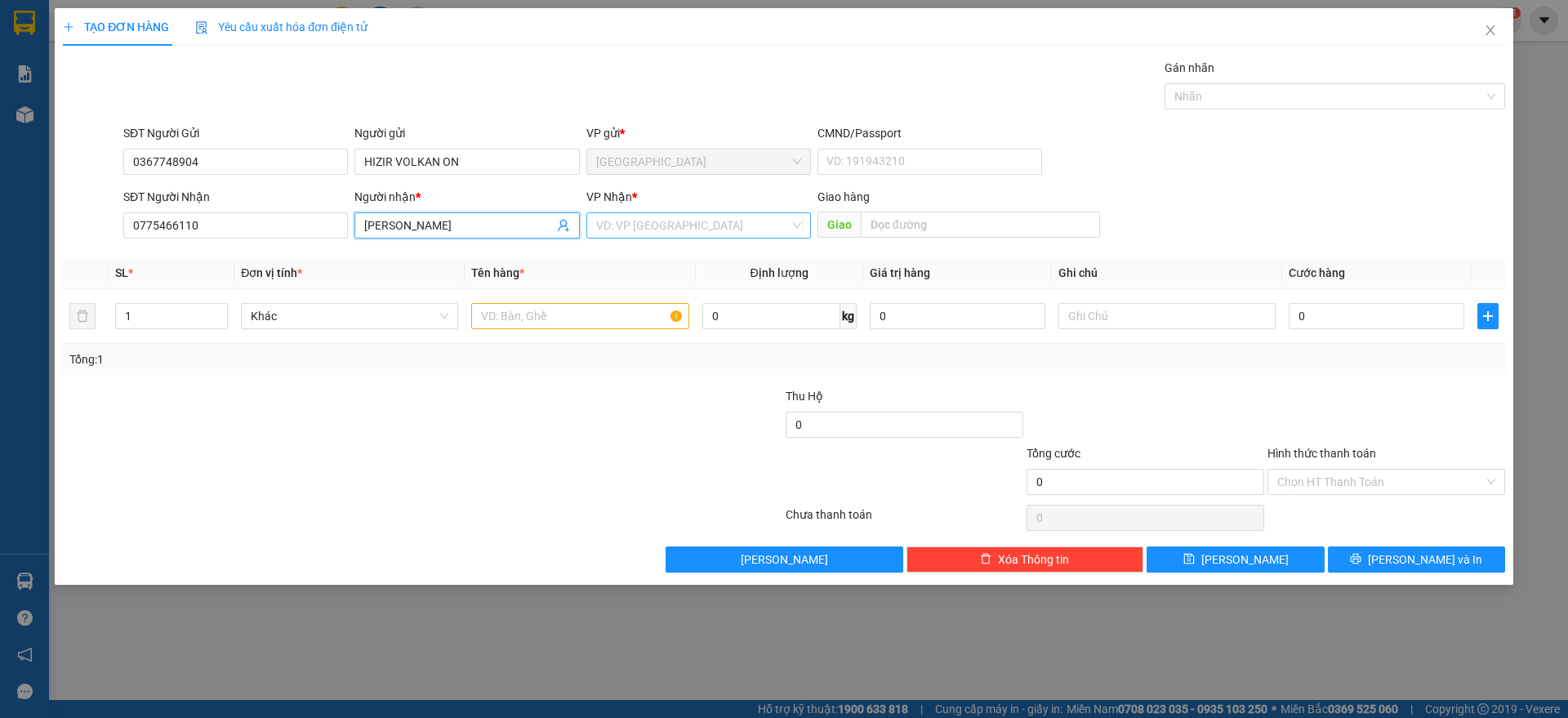
type input "[PERSON_NAME]"
click at [676, 228] on input "search" at bounding box center [693, 226] width 194 height 25
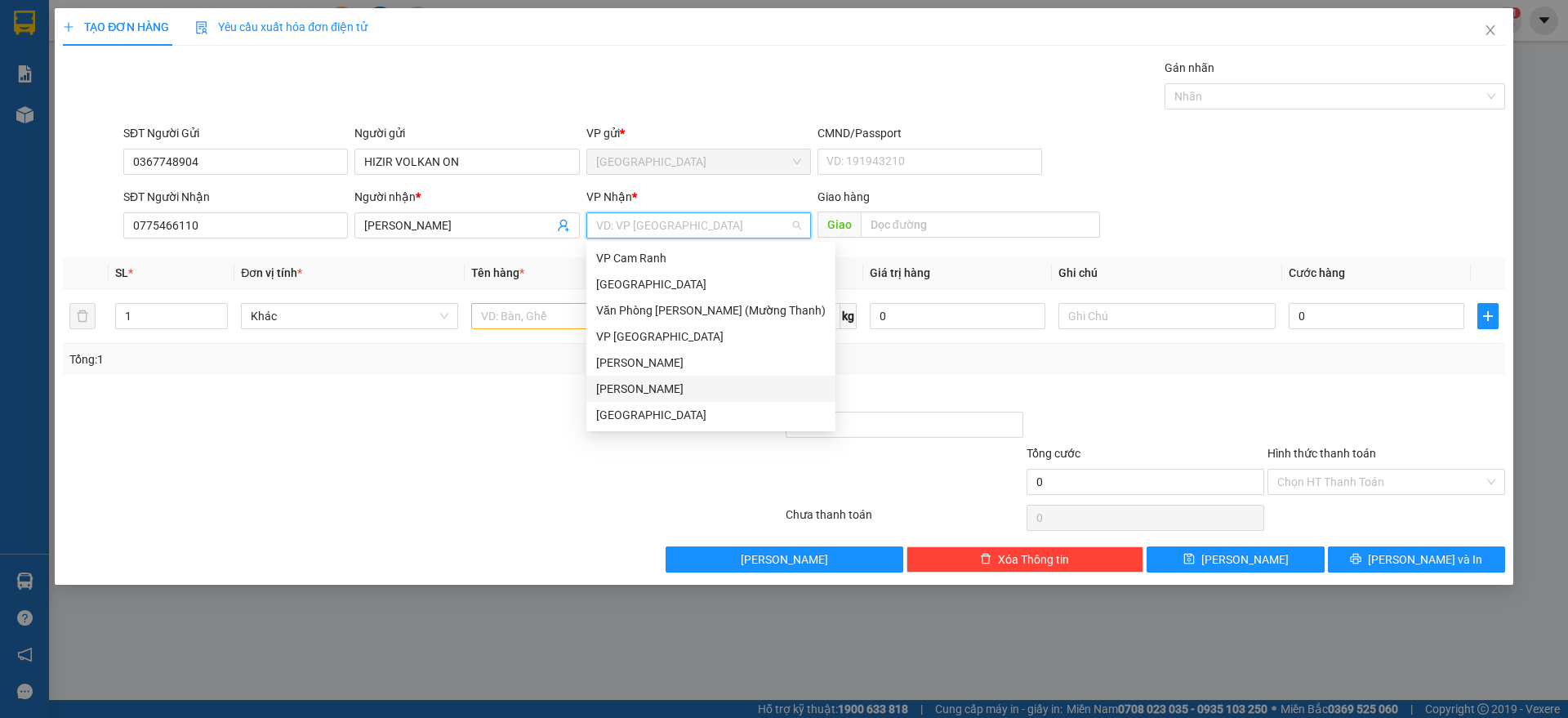
click at [669, 393] on div "[PERSON_NAME]" at bounding box center [711, 389] width 229 height 18
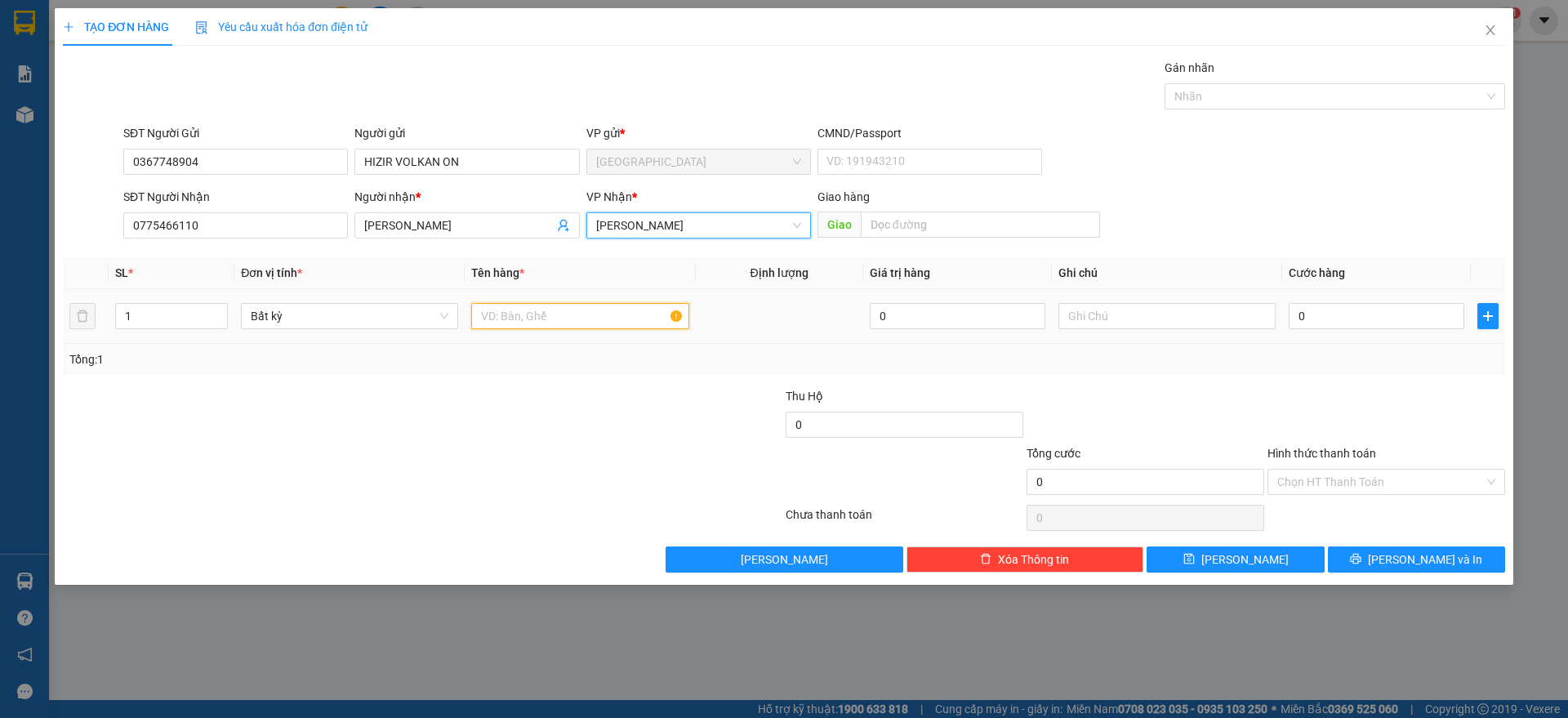
click at [563, 312] on input "text" at bounding box center [579, 317] width 217 height 26
type input "1 KIỆN"
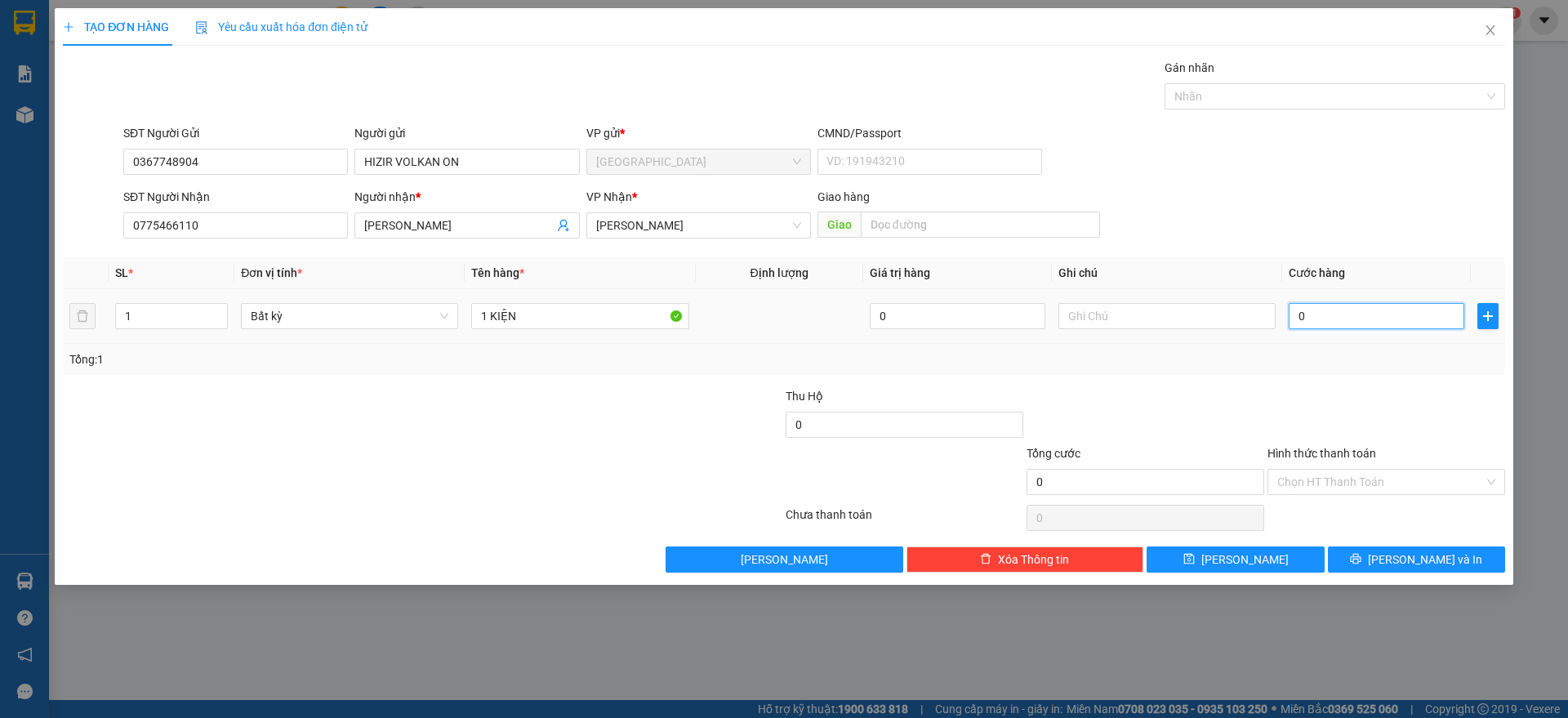
click at [1312, 305] on input "0" at bounding box center [1377, 317] width 175 height 26
type input "2"
type input "20"
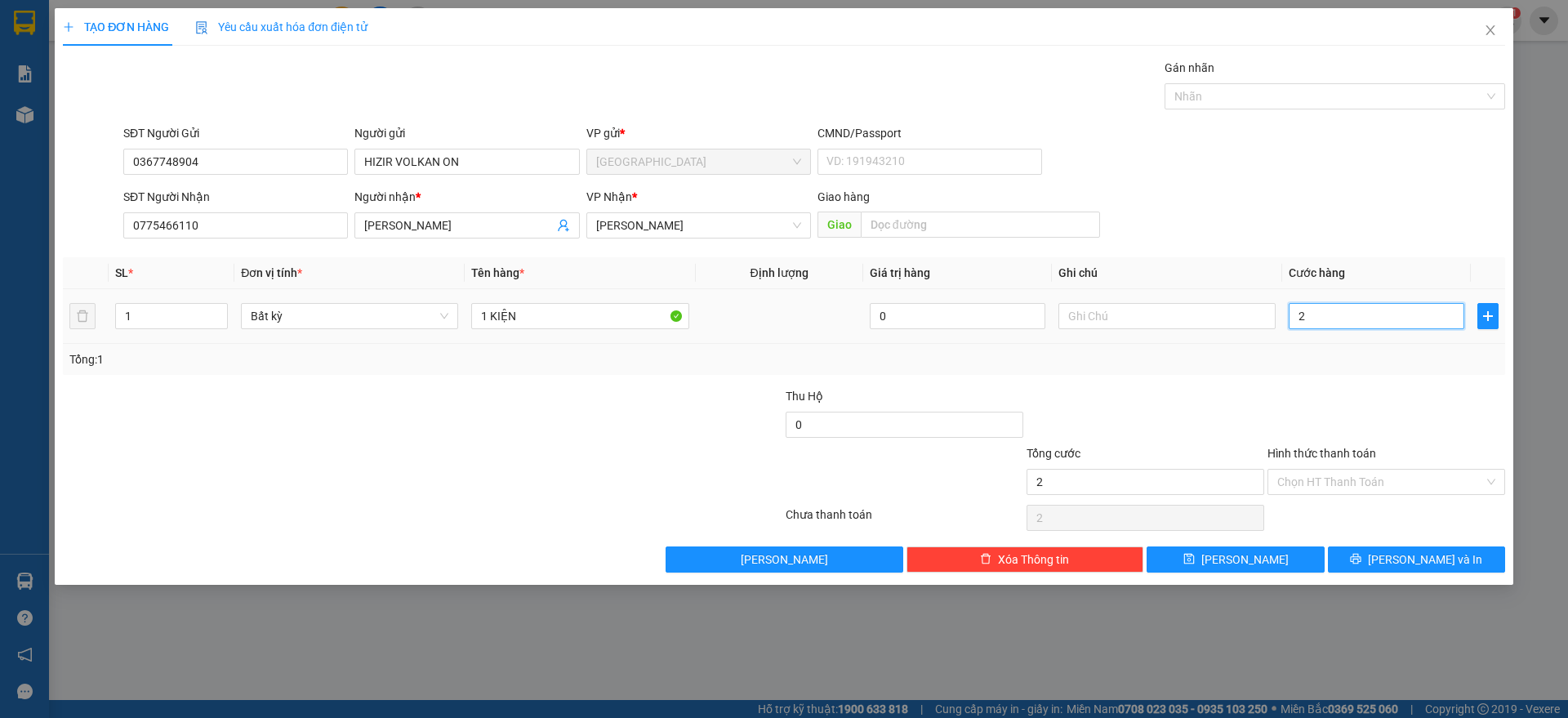
type input "20"
type input "20.000"
click at [1355, 423] on div at bounding box center [1386, 415] width 241 height 57
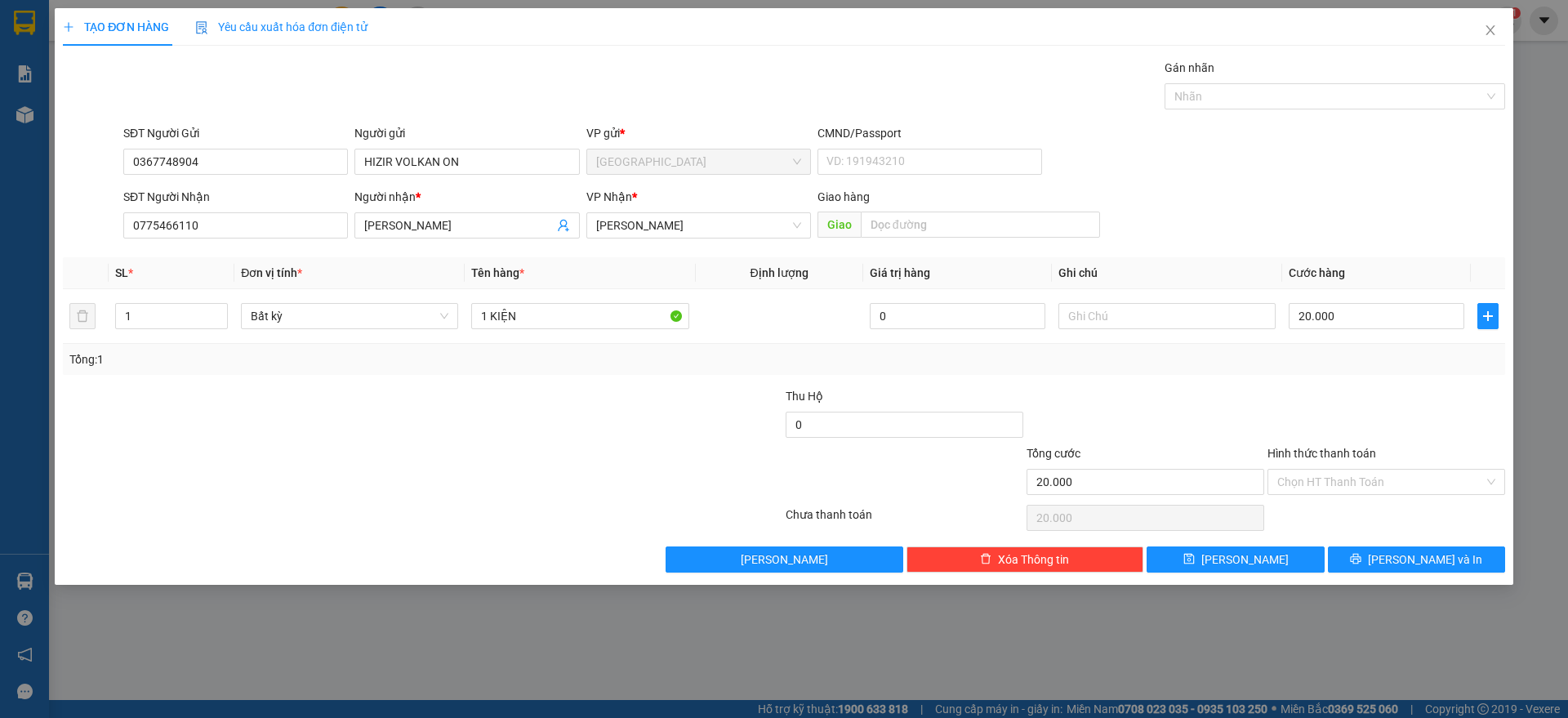
click at [1433, 400] on div at bounding box center [1386, 415] width 241 height 57
click at [1389, 475] on input "Hình thức thanh toán" at bounding box center [1381, 482] width 206 height 25
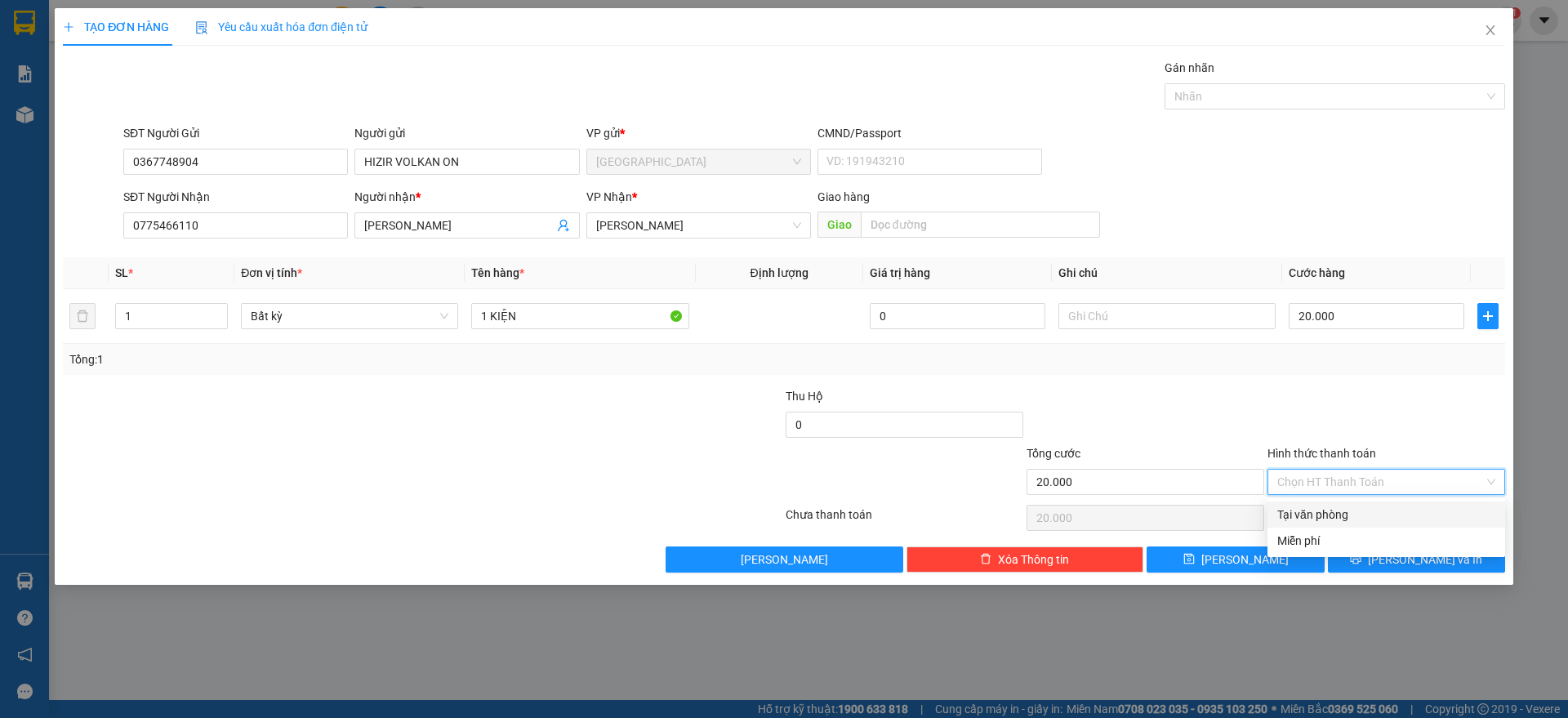
click at [1343, 514] on div "Tại văn phòng" at bounding box center [1386, 514] width 218 height 18
type input "0"
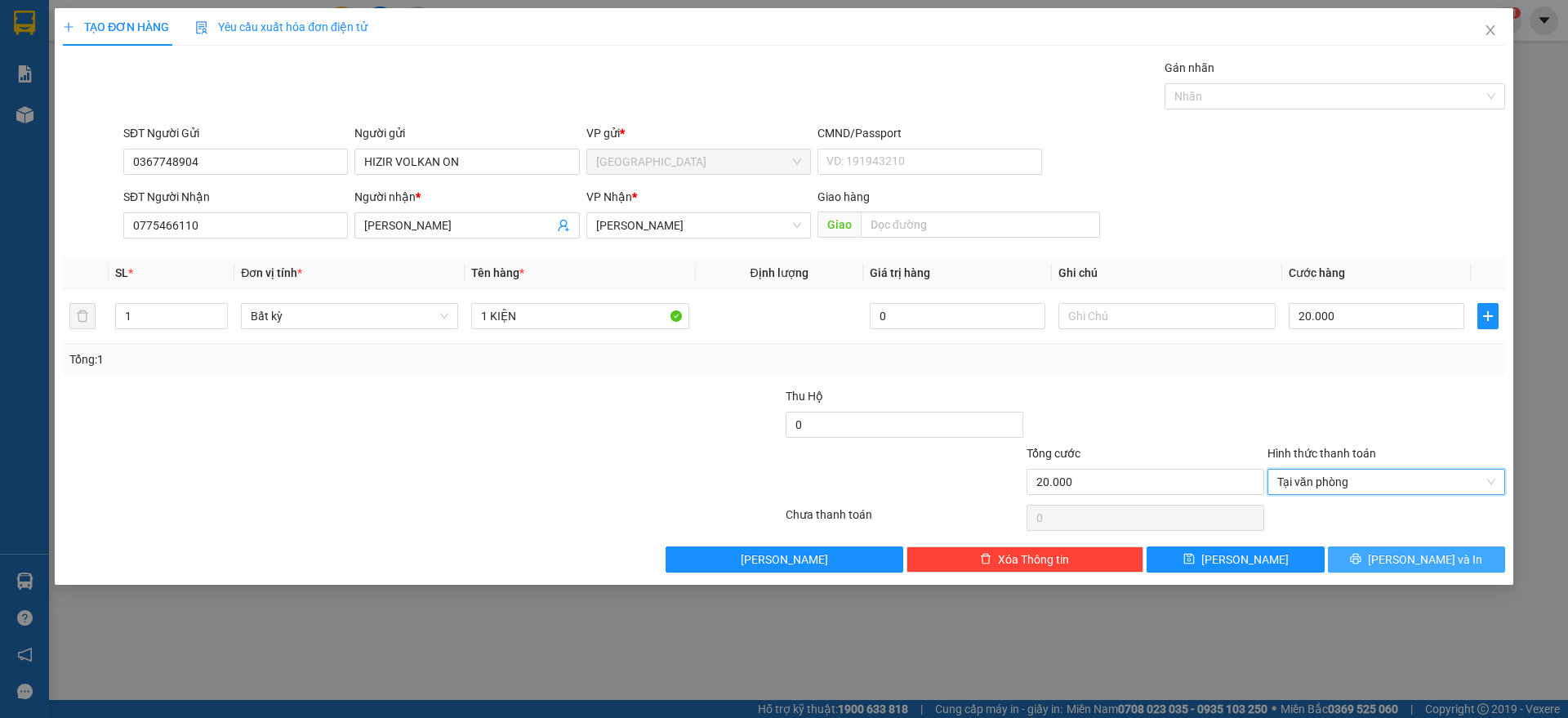
click at [1377, 553] on button "[PERSON_NAME] và In" at bounding box center [1416, 560] width 177 height 26
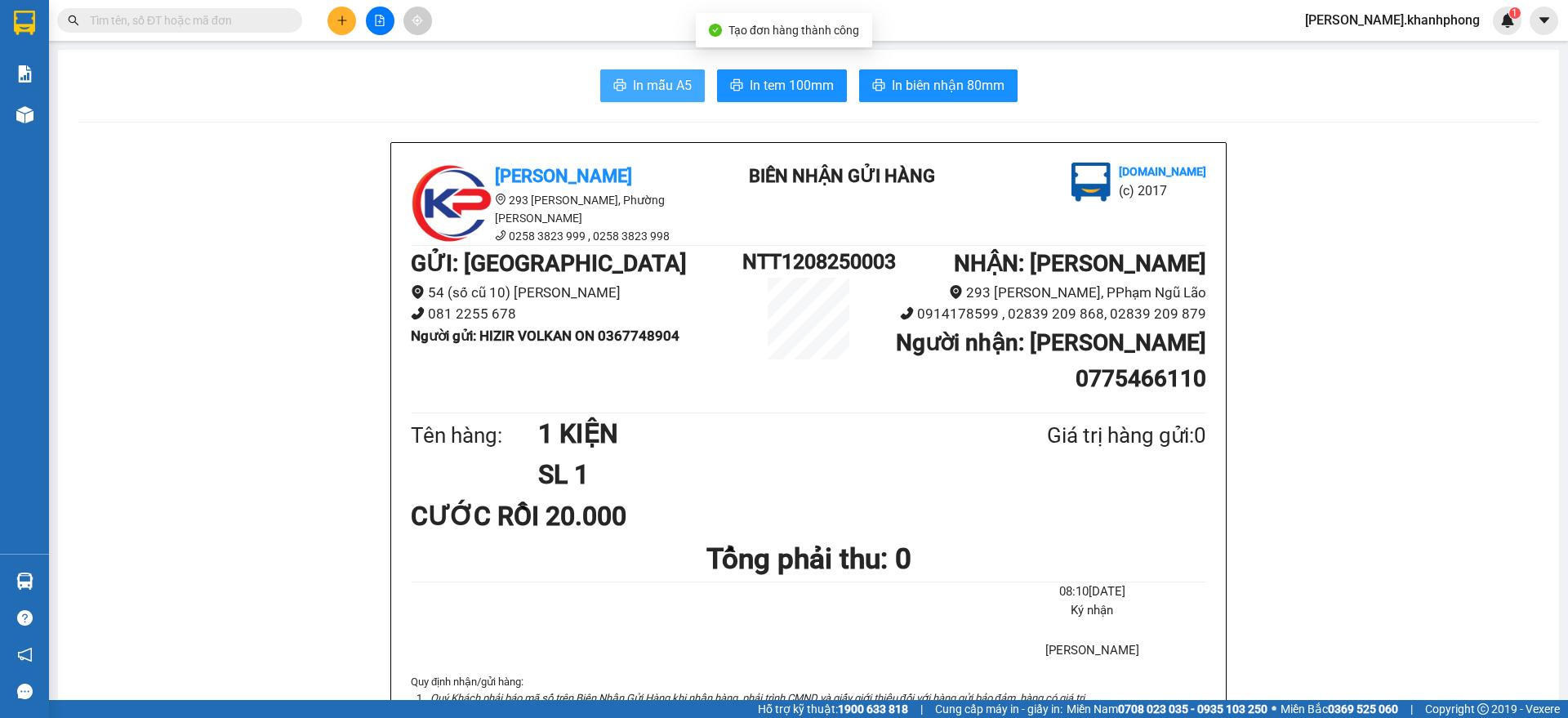
click at [631, 95] on button "In mẫu A5" at bounding box center [653, 86] width 105 height 33
